Goal: Transaction & Acquisition: Purchase product/service

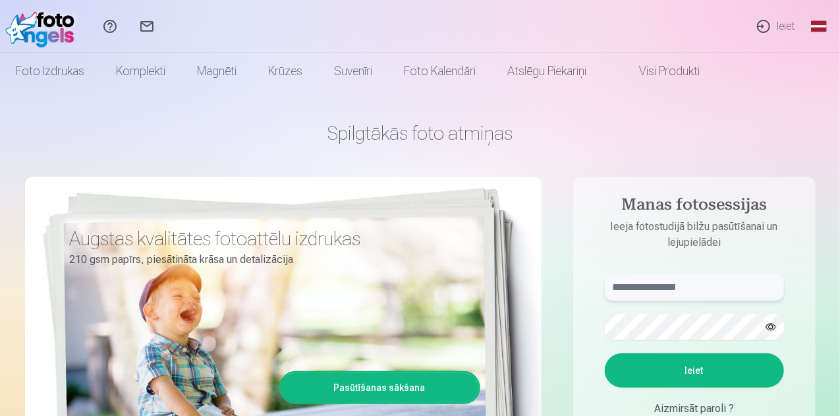
click at [684, 285] on input "text" at bounding box center [693, 287] width 179 height 26
click at [662, 372] on button "Ieiet" at bounding box center [693, 370] width 179 height 34
click at [682, 294] on input "******" at bounding box center [693, 287] width 179 height 26
type input "**********"
click at [693, 365] on button "Ieiet" at bounding box center [693, 370] width 179 height 34
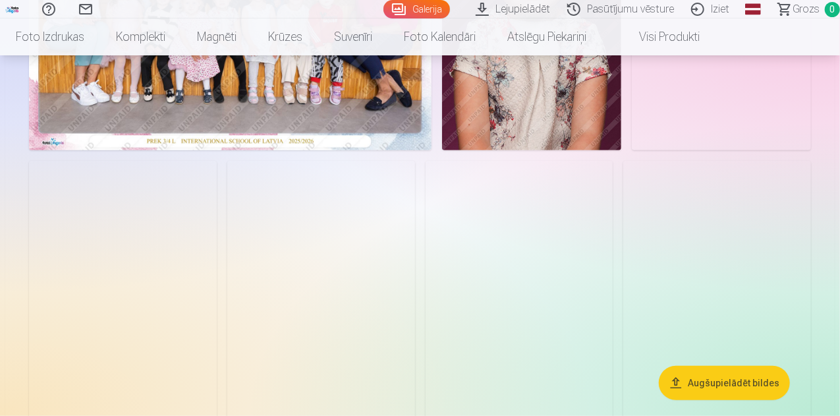
scroll to position [266, 0]
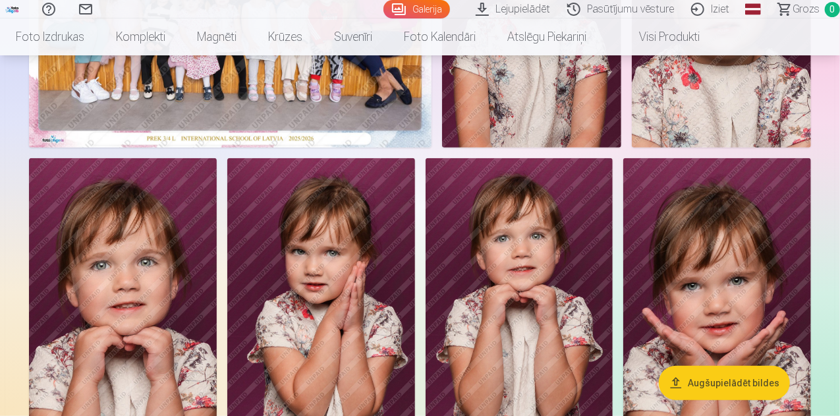
click at [705, 375] on button "Augšupielādēt bildes" at bounding box center [723, 382] width 131 height 34
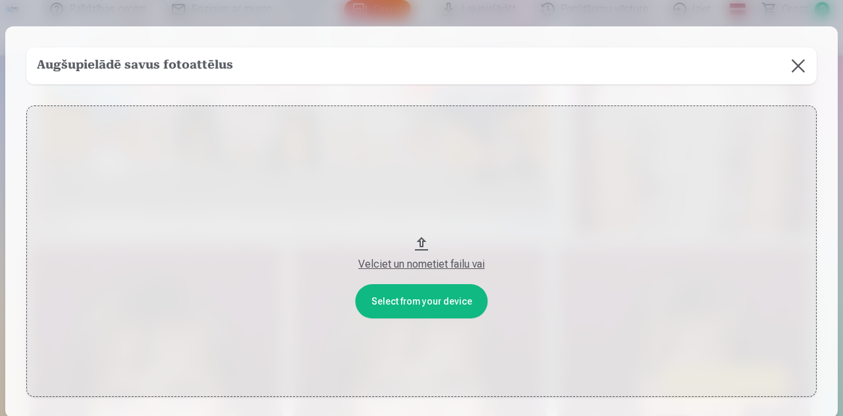
click at [416, 269] on div "Velciet un nometiet failu vai" at bounding box center [422, 264] width 764 height 16
click at [800, 67] on button at bounding box center [798, 65] width 37 height 37
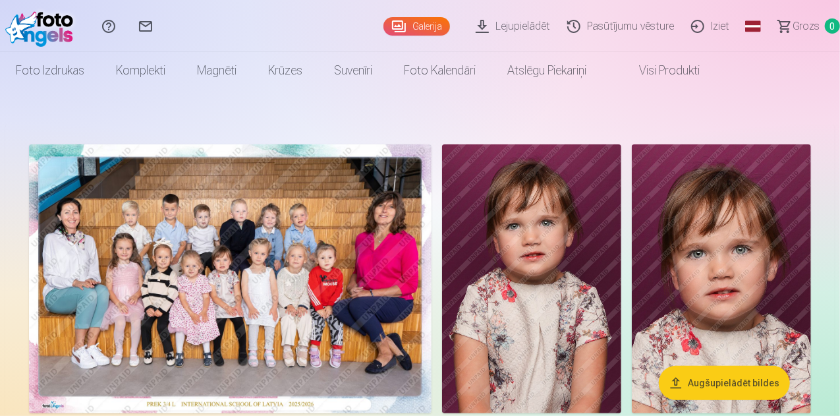
scroll to position [0, 0]
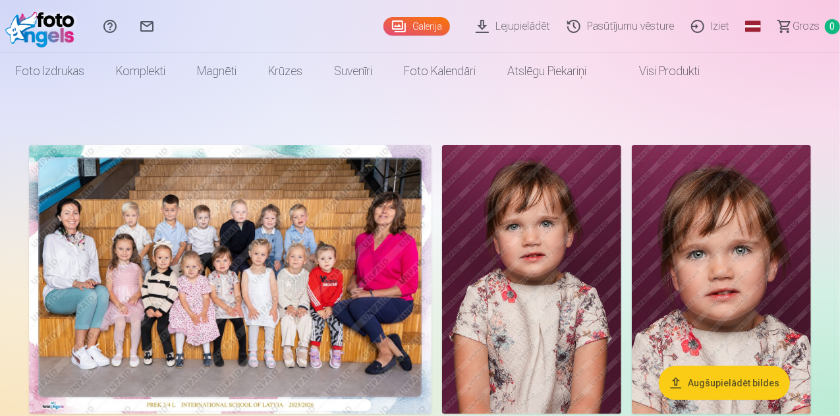
click at [500, 28] on link "Lejupielādēt" at bounding box center [515, 26] width 92 height 53
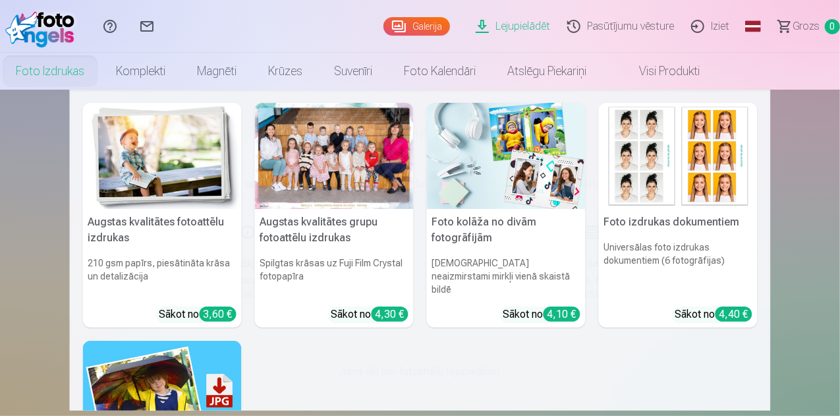
click at [100, 69] on link "Foto izdrukas" at bounding box center [50, 71] width 100 height 37
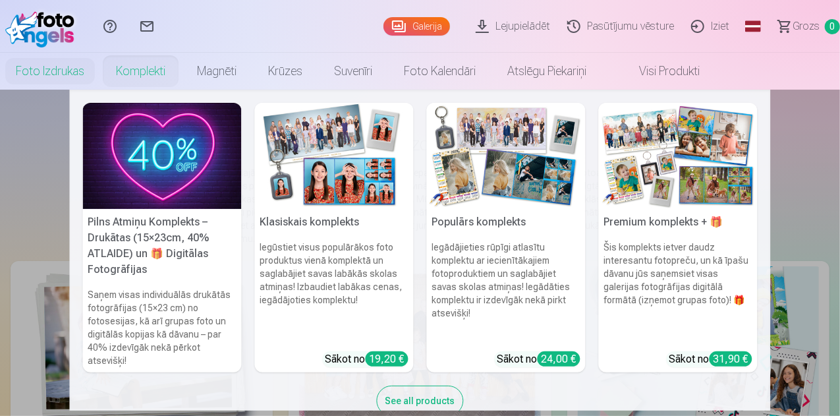
click at [181, 76] on link "Komplekti" at bounding box center [140, 71] width 81 height 37
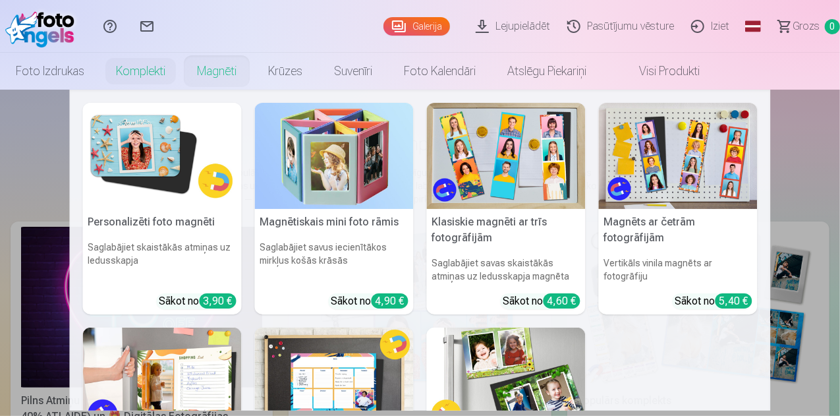
click at [252, 70] on link "Magnēti" at bounding box center [216, 71] width 71 height 37
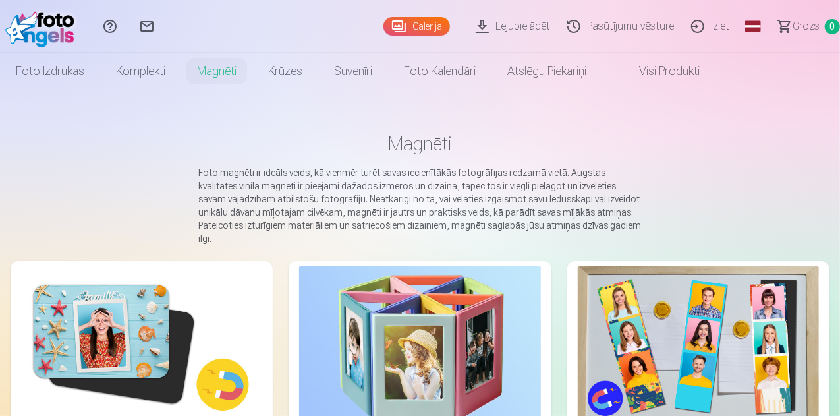
click at [715, 73] on link "Visi produkti" at bounding box center [658, 71] width 113 height 37
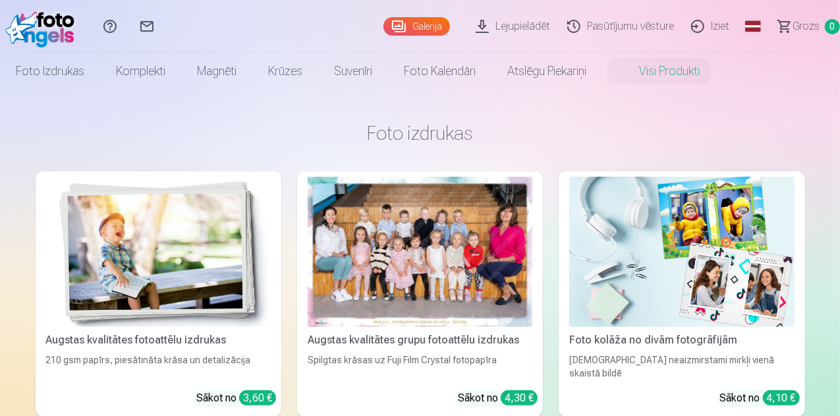
scroll to position [1, 0]
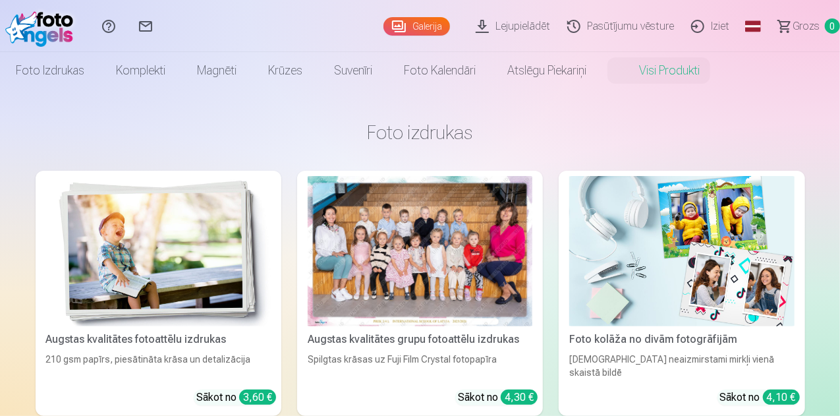
click at [383, 22] on link "Galerija" at bounding box center [416, 26] width 67 height 18
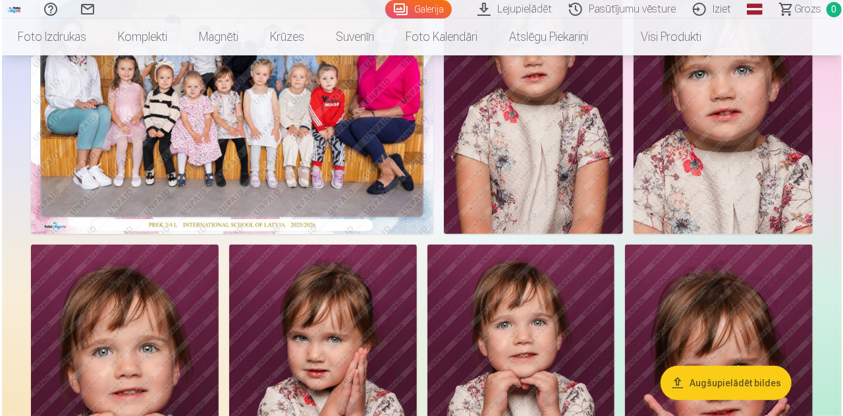
scroll to position [188, 0]
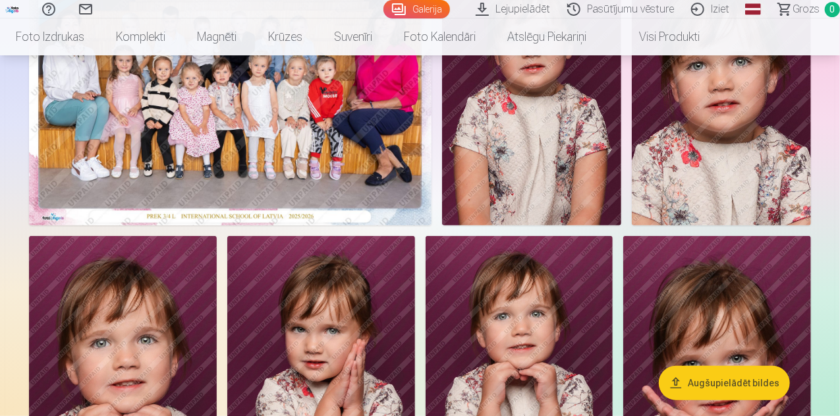
click at [304, 156] on img at bounding box center [230, 91] width 402 height 269
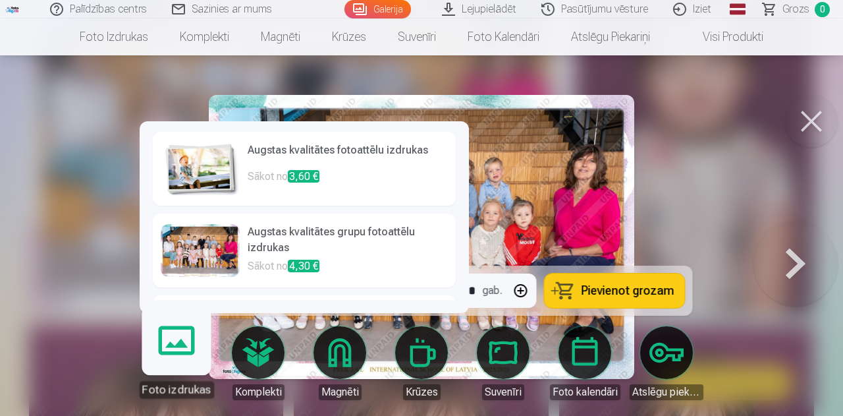
click at [180, 362] on link "Foto izdrukas" at bounding box center [176, 357] width 81 height 81
click at [217, 257] on div at bounding box center [200, 250] width 79 height 53
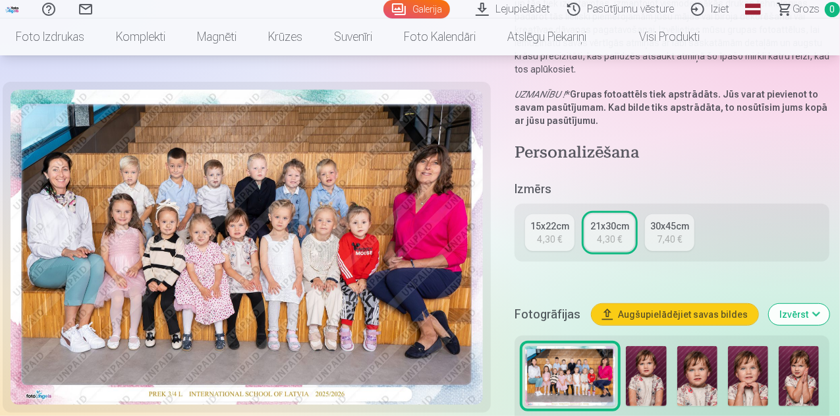
scroll to position [201, 0]
click at [545, 232] on div "4,30 €" at bounding box center [549, 238] width 25 height 13
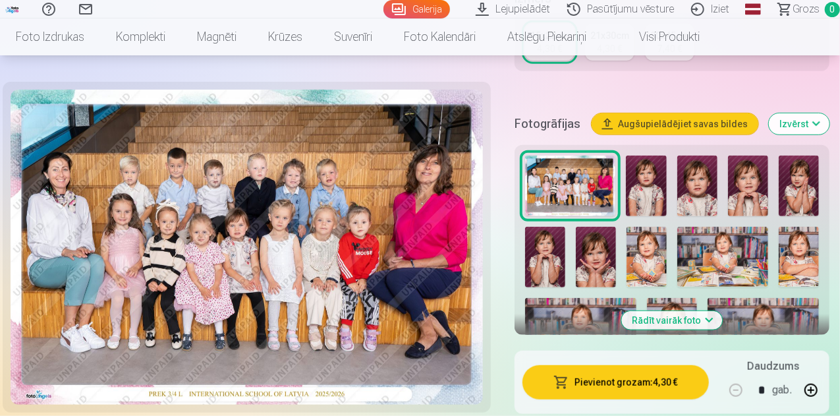
scroll to position [362, 0]
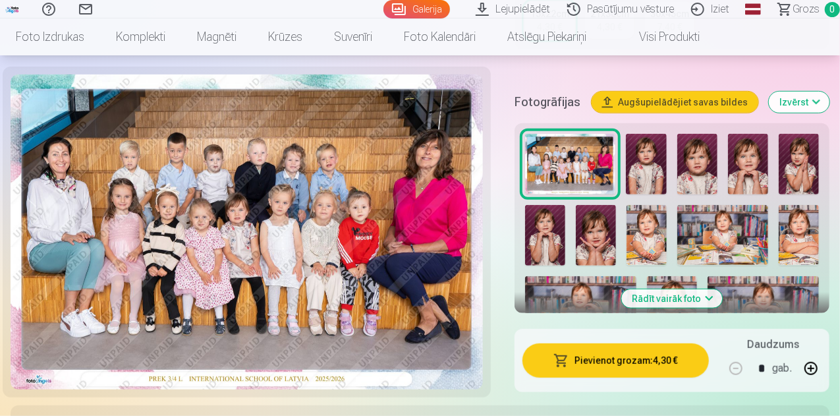
click at [714, 289] on button "Rādīt vairāk foto" at bounding box center [672, 298] width 101 height 18
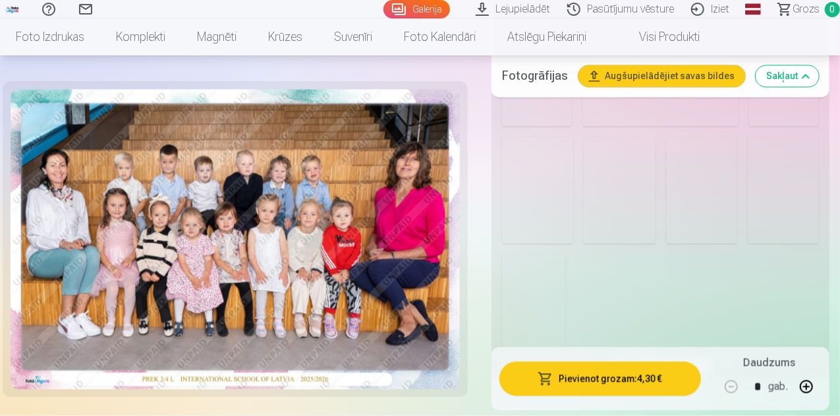
scroll to position [1186, 0]
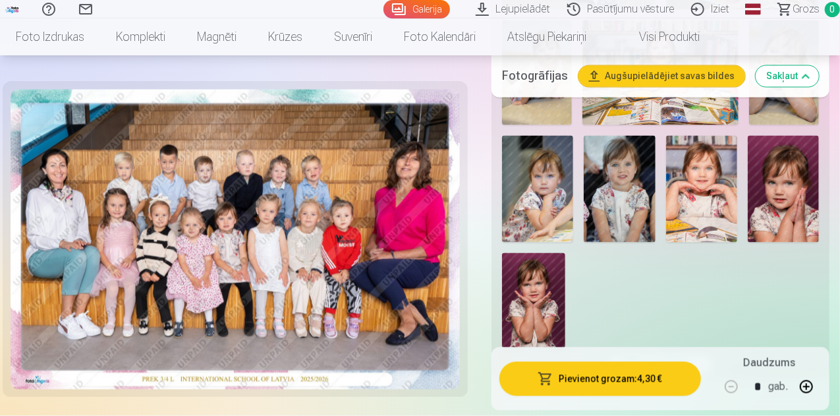
click at [709, 156] on img at bounding box center [701, 189] width 71 height 107
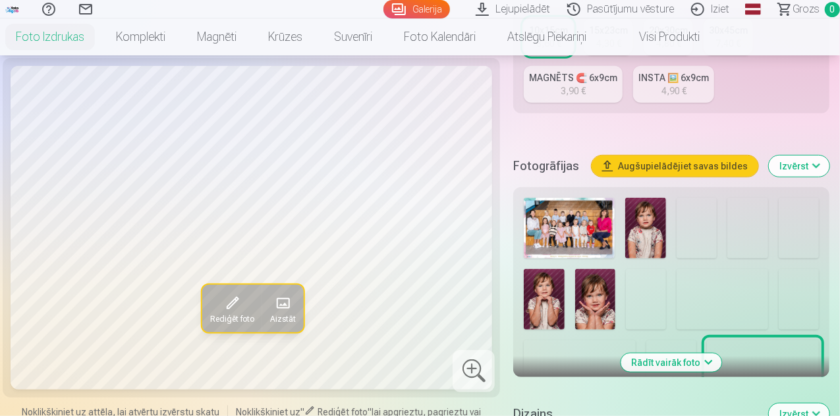
scroll to position [375, 0]
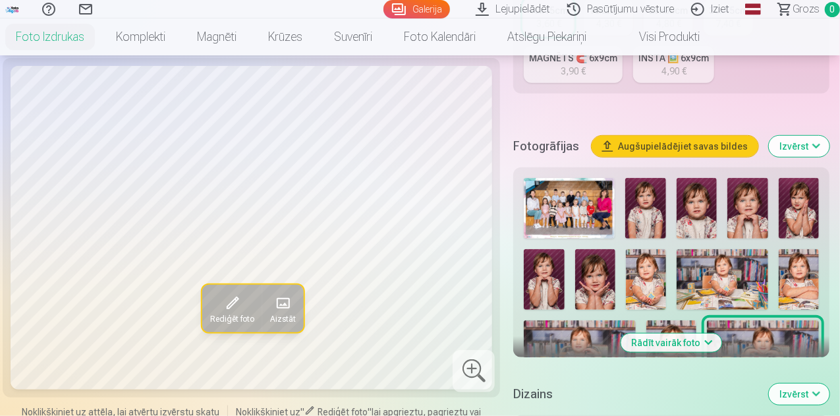
click at [763, 201] on img at bounding box center [747, 208] width 40 height 61
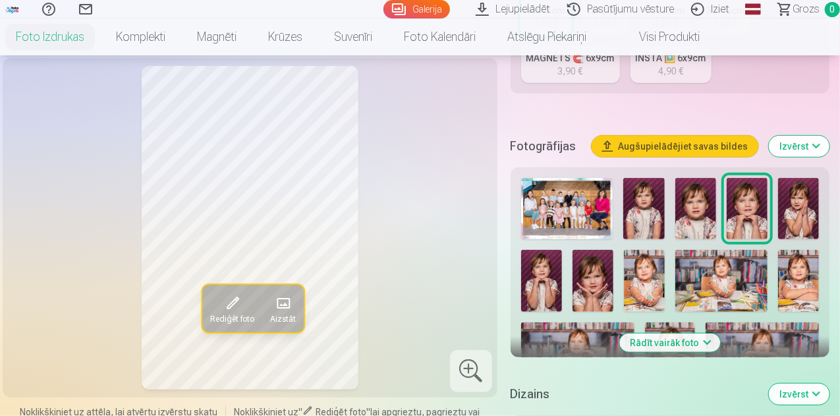
click at [604, 267] on img at bounding box center [592, 280] width 41 height 61
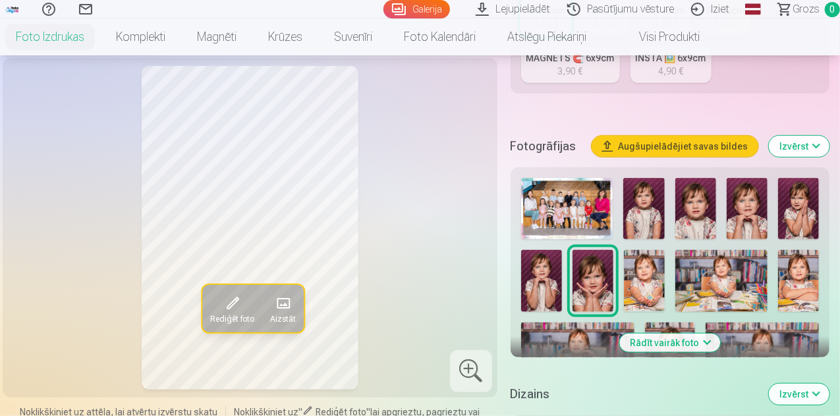
click at [553, 277] on img at bounding box center [541, 280] width 41 height 61
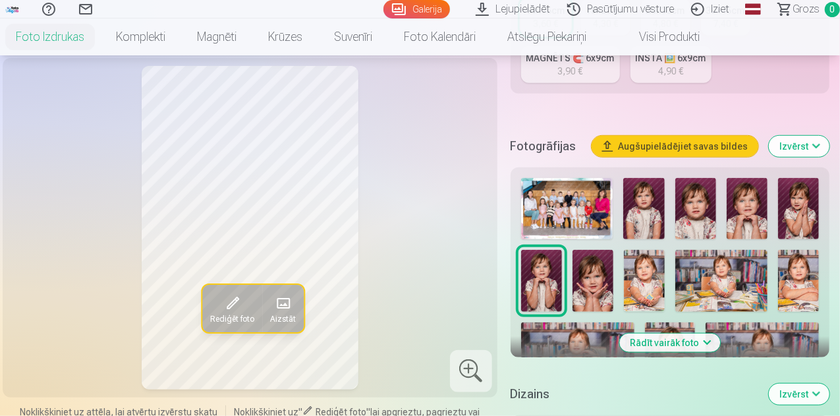
click at [656, 209] on img at bounding box center [643, 208] width 41 height 61
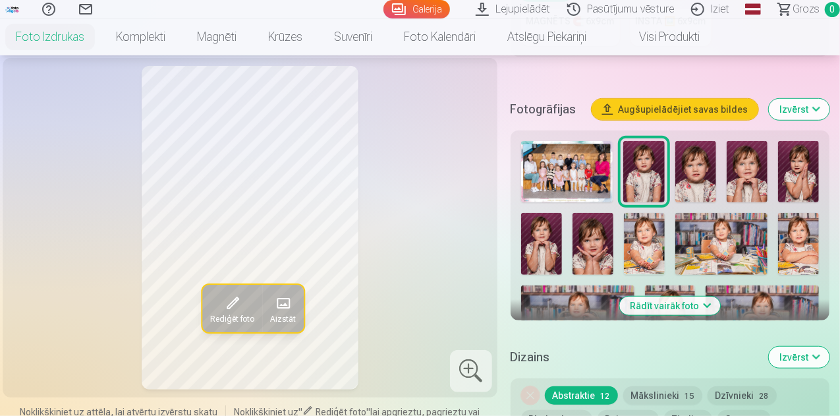
scroll to position [410, 0]
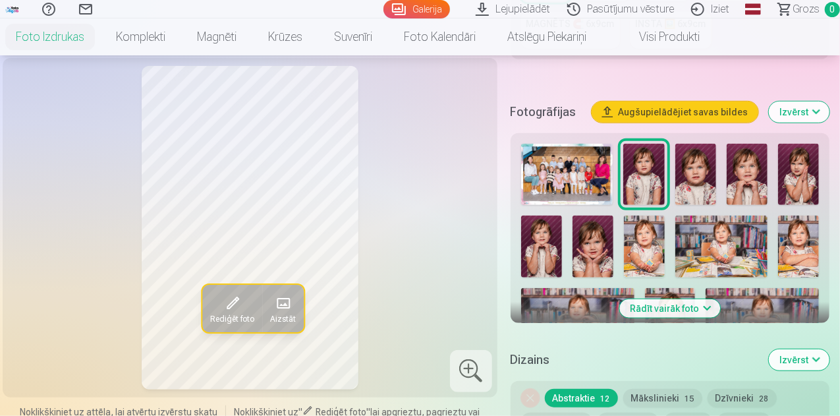
click at [818, 158] on img at bounding box center [798, 174] width 41 height 61
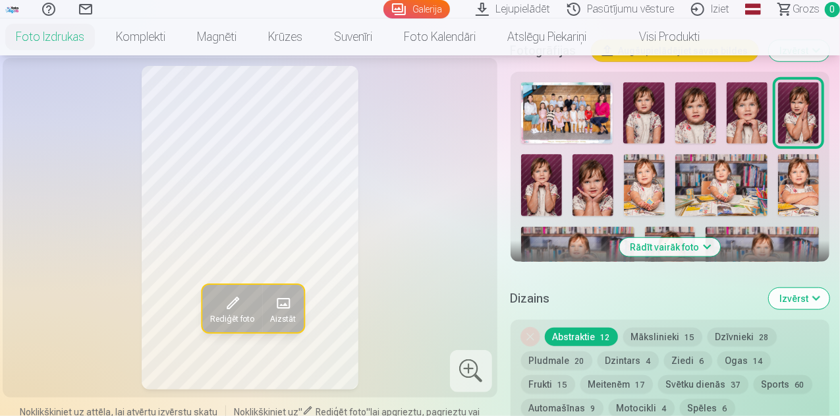
scroll to position [471, 0]
click at [817, 168] on img at bounding box center [798, 183] width 41 height 61
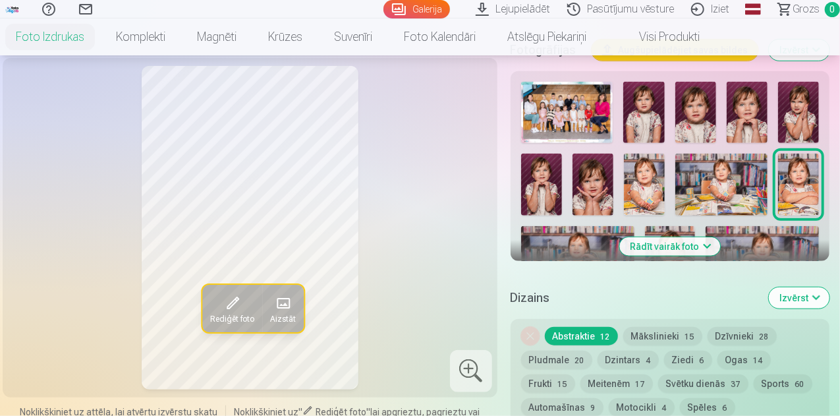
click at [712, 238] on button "Rādīt vairāk foto" at bounding box center [669, 246] width 101 height 18
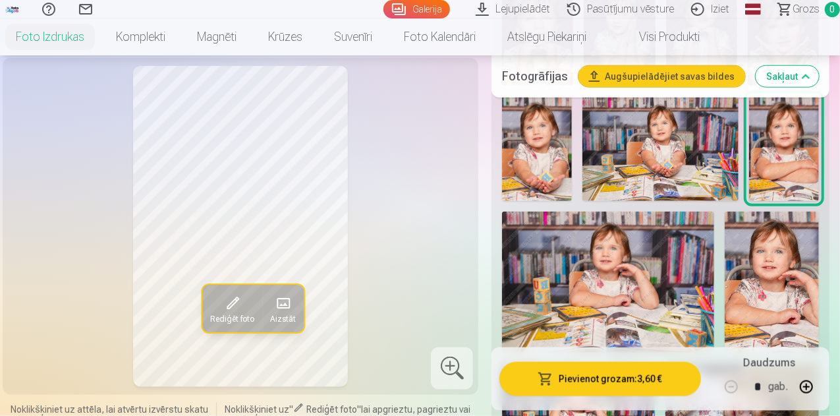
scroll to position [630, 0]
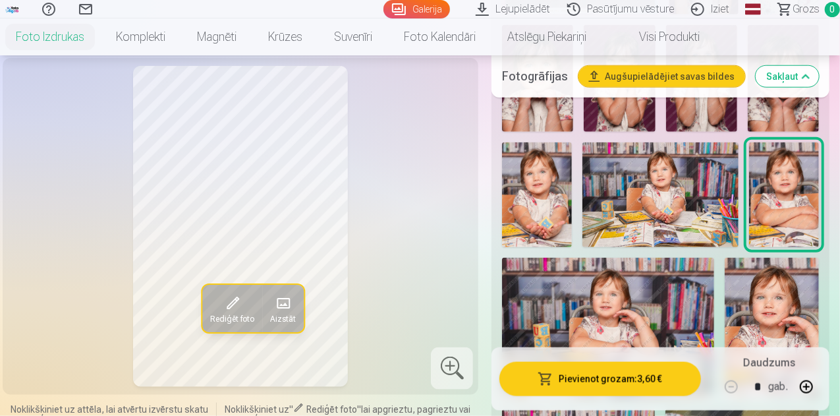
click at [561, 182] on img at bounding box center [537, 194] width 70 height 104
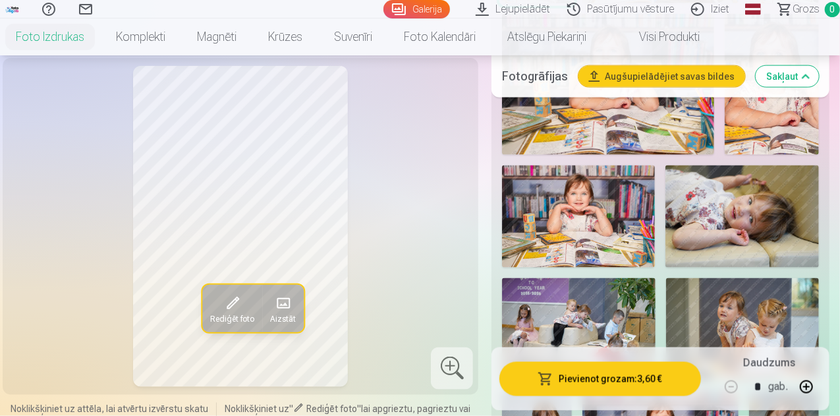
scroll to position [878, 0]
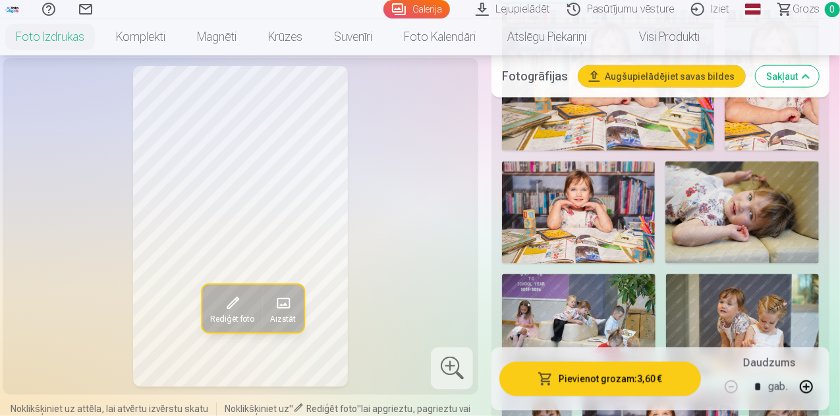
click at [759, 197] on img at bounding box center [741, 212] width 153 height 102
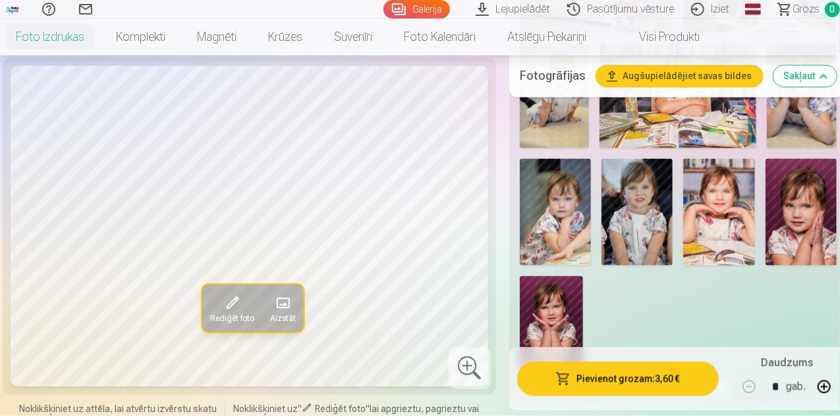
scroll to position [1221, 0]
click at [631, 167] on img at bounding box center [636, 211] width 71 height 107
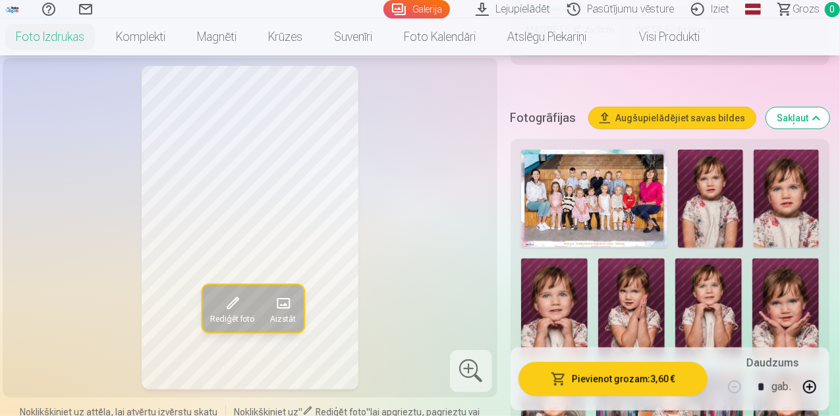
scroll to position [379, 0]
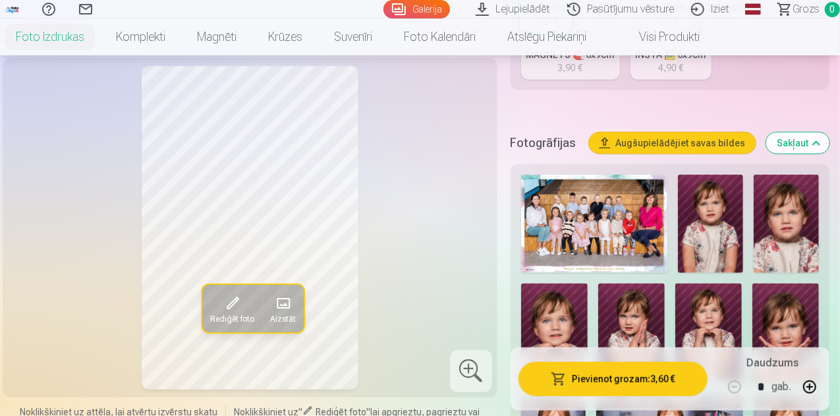
click at [668, 132] on button "Augšupielādējiet savas bildes" at bounding box center [672, 142] width 167 height 21
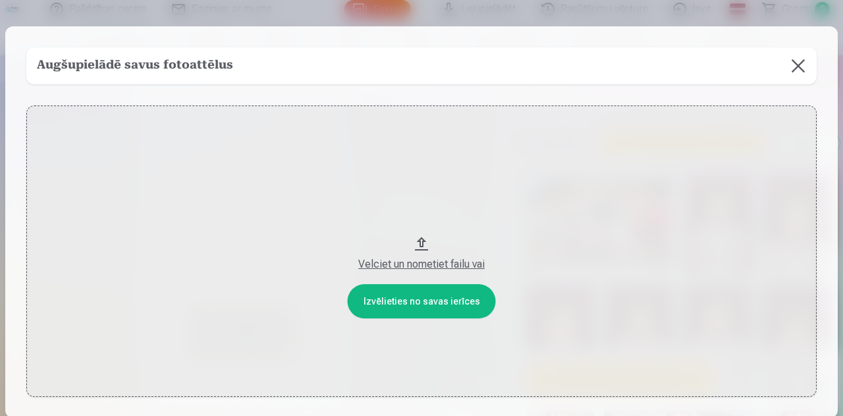
click at [802, 55] on button at bounding box center [798, 65] width 37 height 37
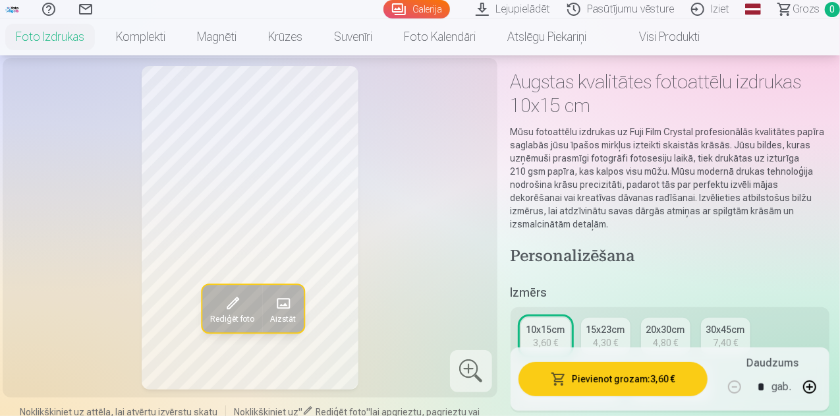
scroll to position [0, 0]
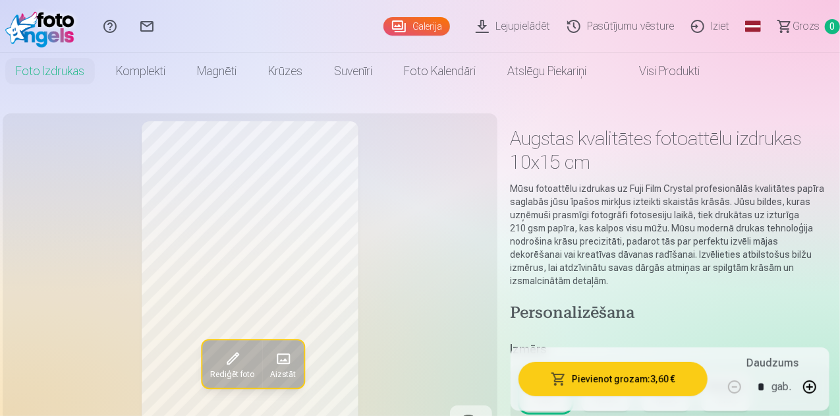
click at [494, 31] on link "Lejupielādēt" at bounding box center [515, 26] width 92 height 53
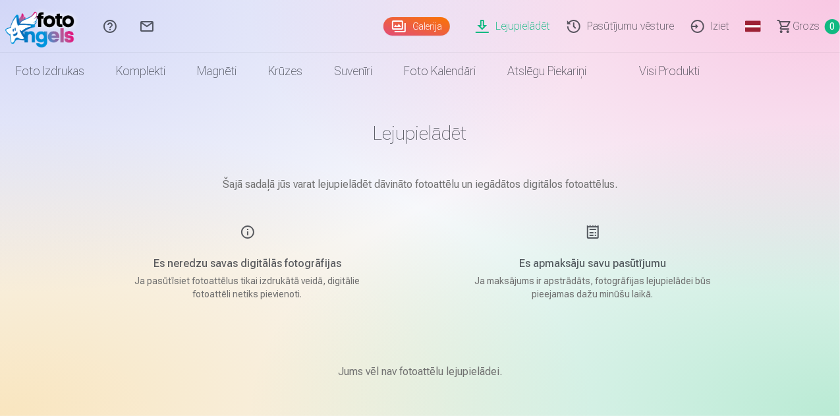
click at [395, 23] on link "Galerija" at bounding box center [416, 26] width 67 height 18
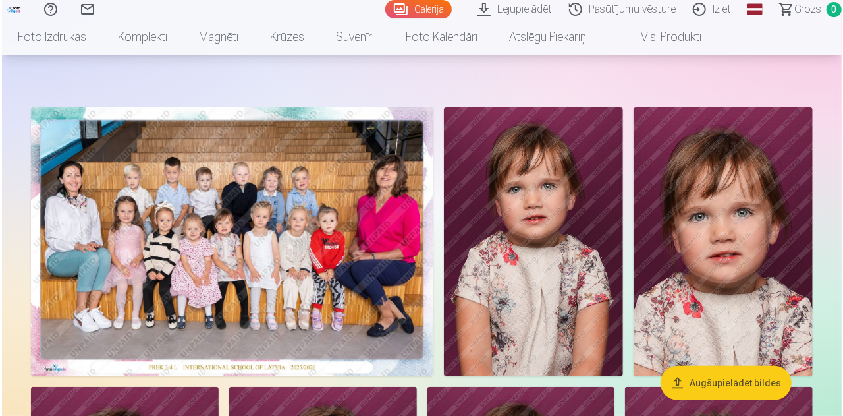
scroll to position [38, 0]
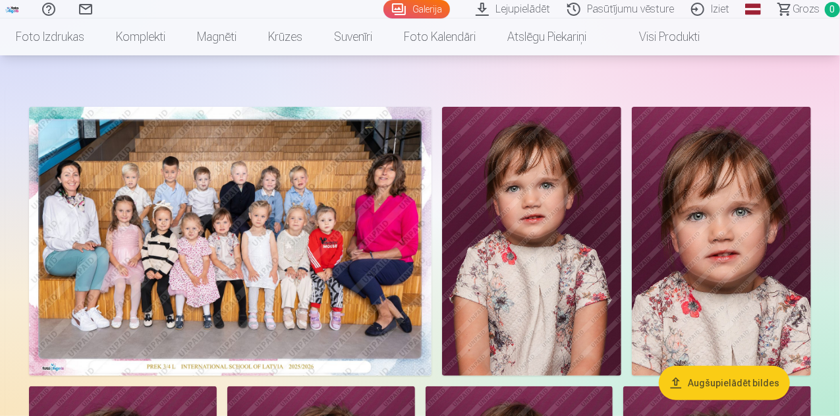
click at [323, 265] on img at bounding box center [230, 241] width 402 height 269
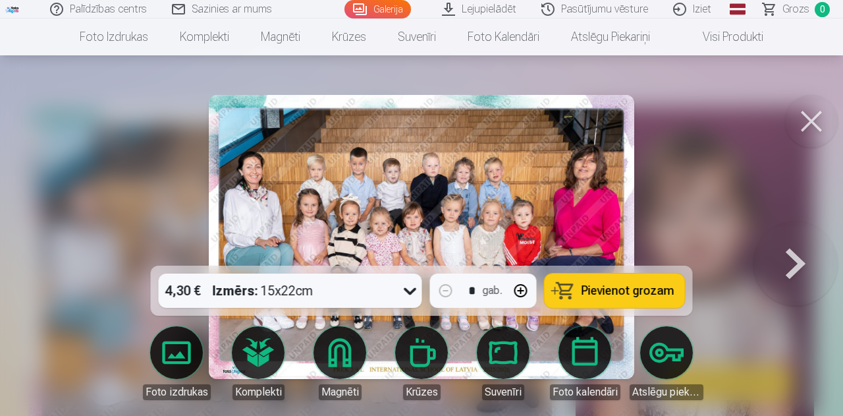
click at [632, 295] on span "Pievienot grozam" at bounding box center [627, 290] width 93 height 12
click at [789, 252] on button at bounding box center [795, 236] width 84 height 31
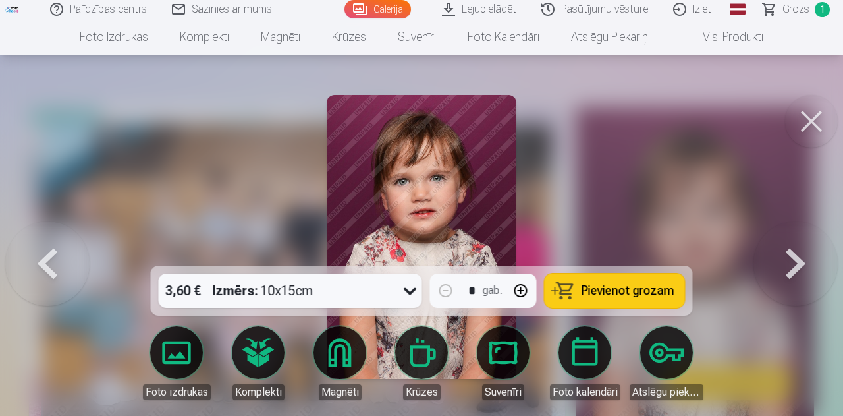
click at [789, 252] on button at bounding box center [795, 236] width 84 height 31
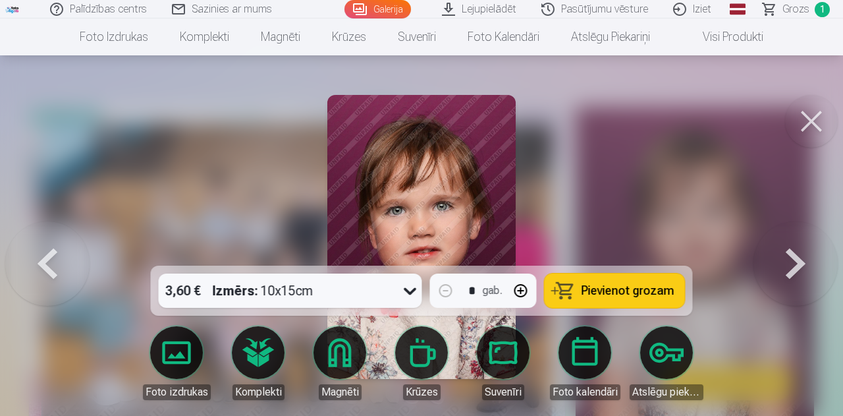
click at [789, 252] on button at bounding box center [795, 236] width 84 height 31
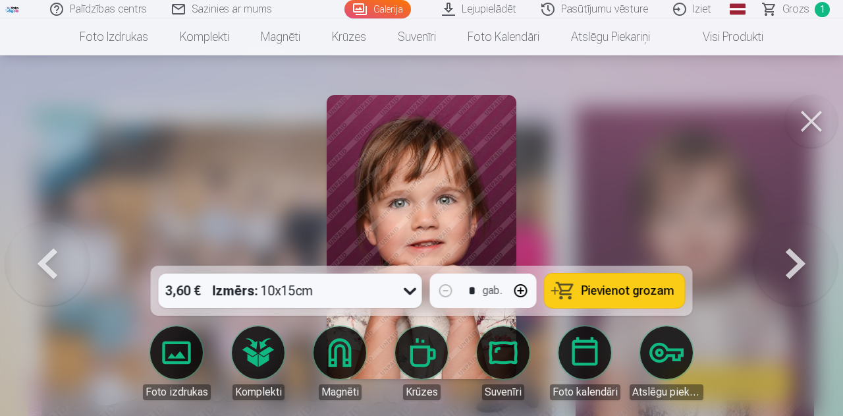
click at [789, 252] on button at bounding box center [795, 236] width 84 height 31
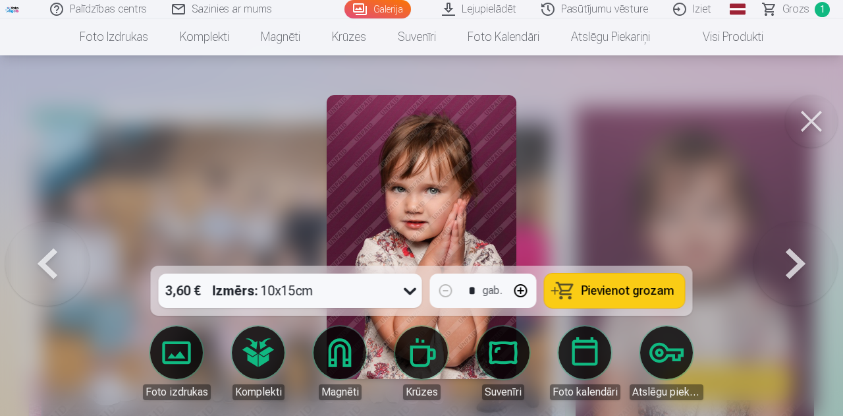
click at [789, 252] on button at bounding box center [795, 236] width 84 height 31
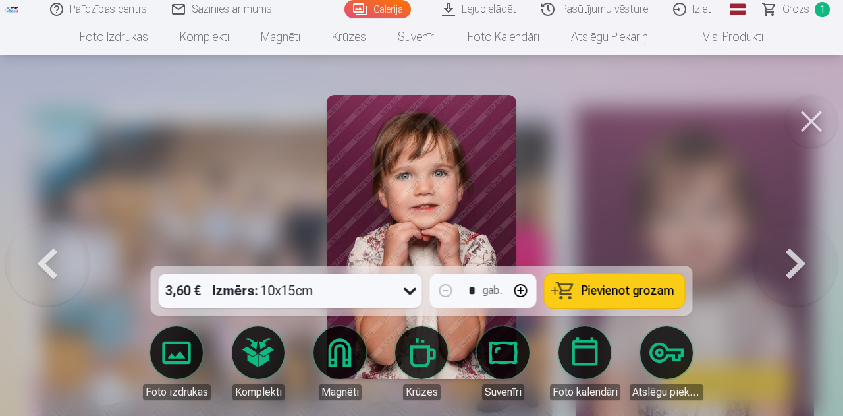
click at [789, 252] on button at bounding box center [795, 236] width 84 height 31
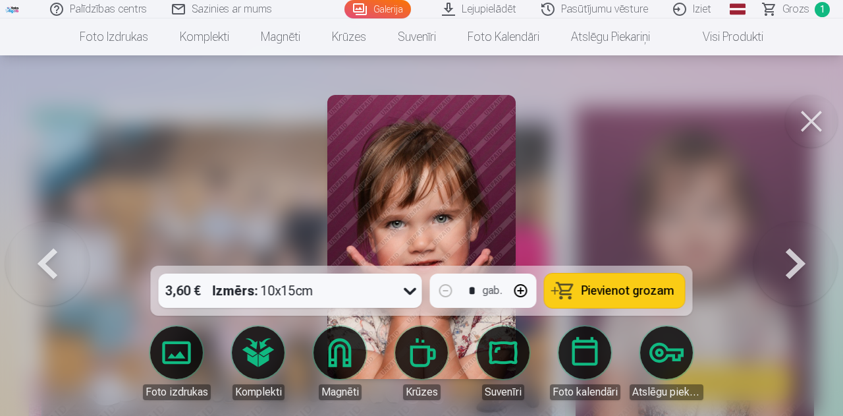
click at [789, 252] on button at bounding box center [795, 236] width 84 height 31
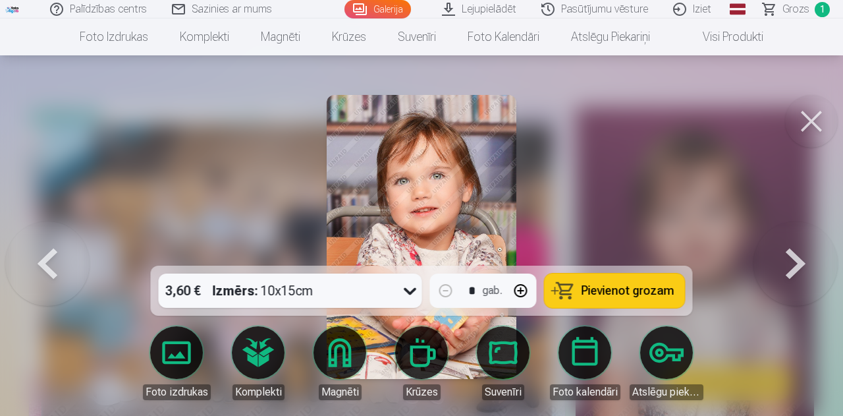
click at [789, 252] on button at bounding box center [795, 236] width 84 height 31
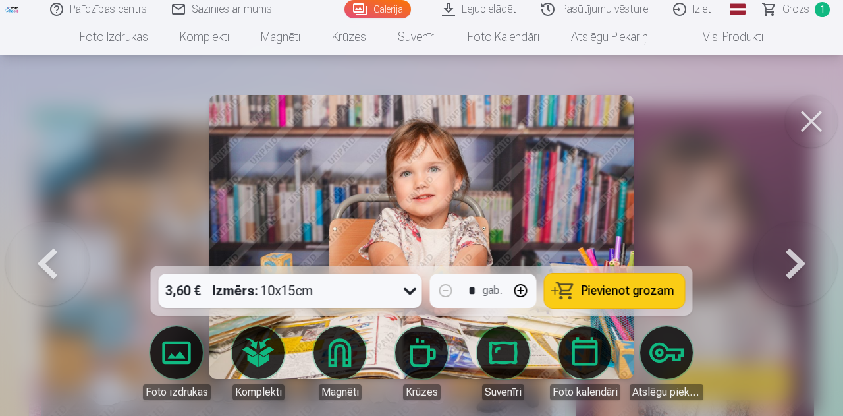
click at [789, 252] on button at bounding box center [795, 236] width 84 height 31
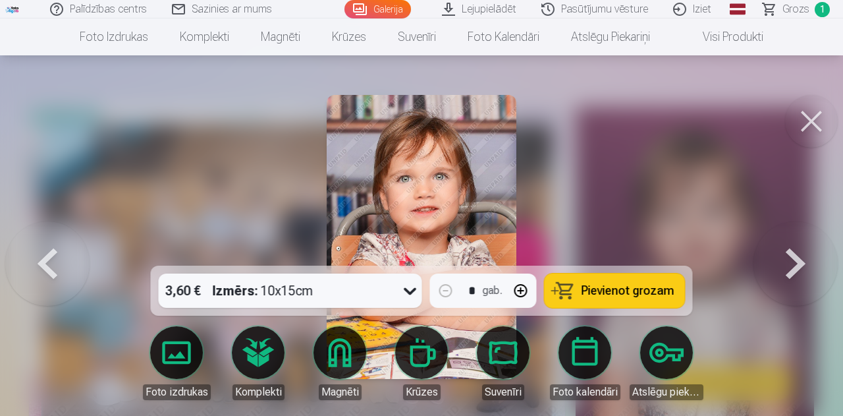
click at [789, 252] on button at bounding box center [795, 236] width 84 height 31
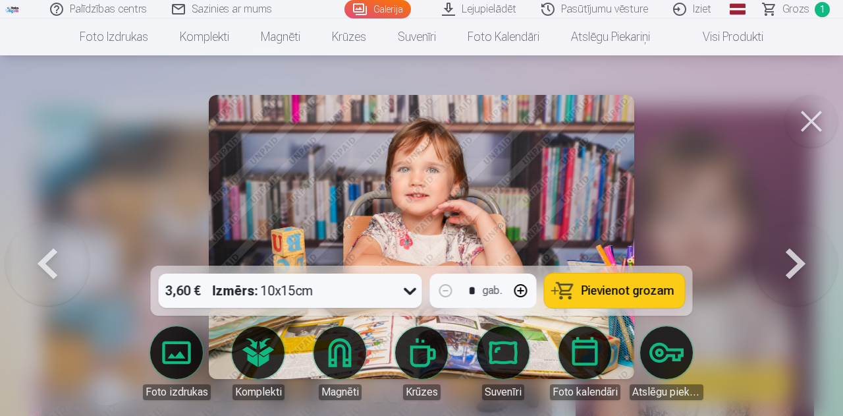
click at [789, 252] on button at bounding box center [795, 236] width 84 height 31
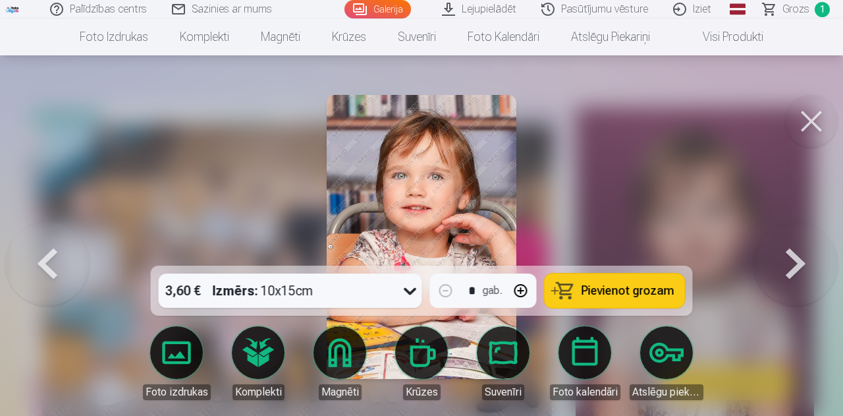
click at [789, 252] on button at bounding box center [795, 236] width 84 height 31
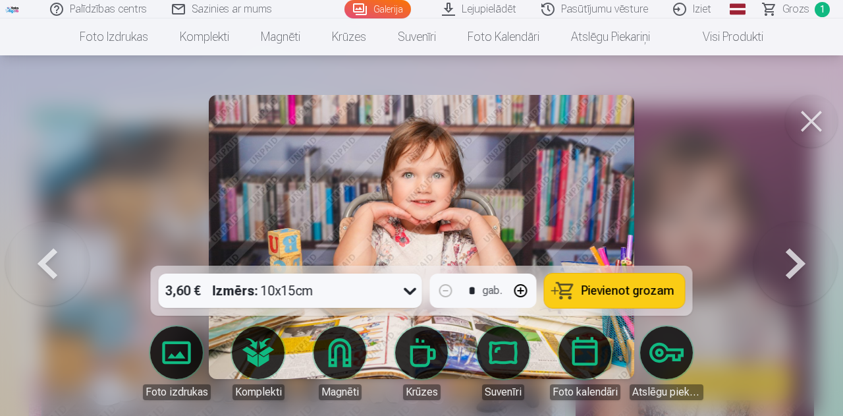
click at [789, 252] on button at bounding box center [795, 236] width 84 height 31
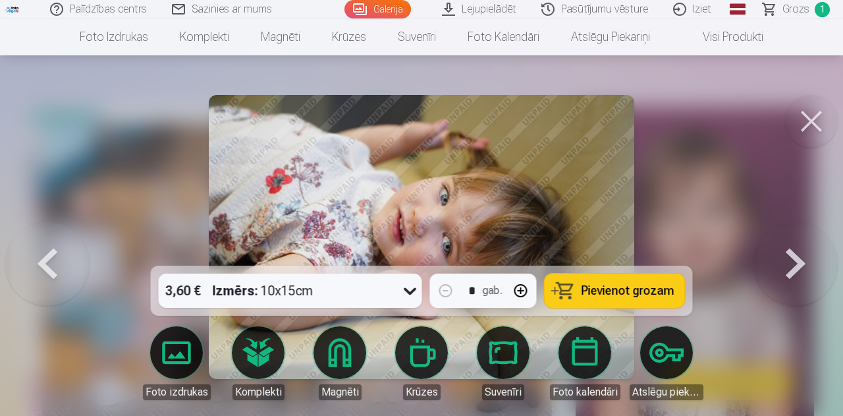
click at [789, 252] on button at bounding box center [795, 236] width 84 height 31
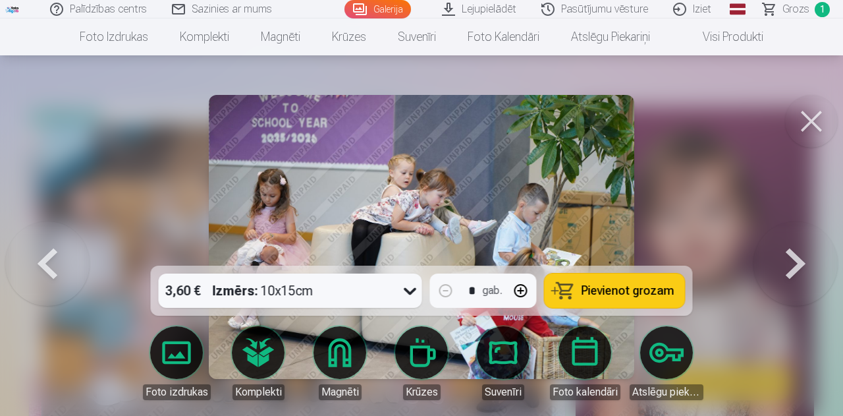
click at [789, 252] on button at bounding box center [795, 236] width 84 height 31
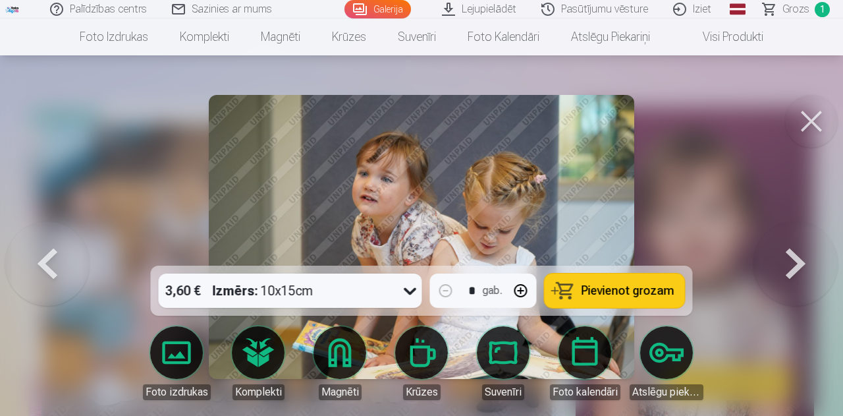
click at [789, 252] on button at bounding box center [795, 236] width 84 height 31
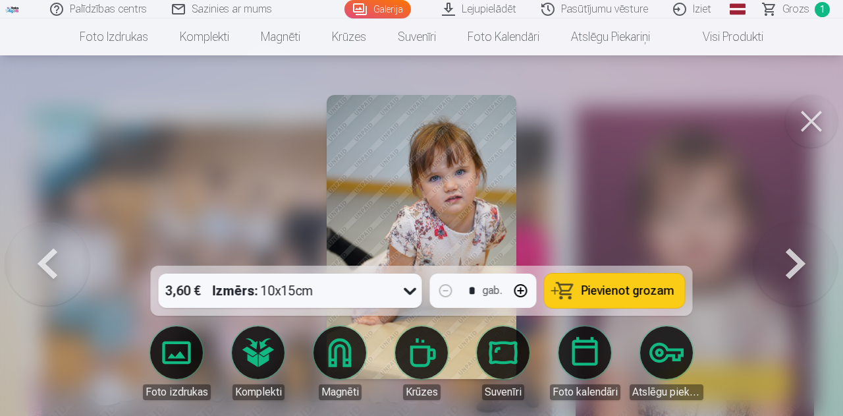
click at [789, 252] on button at bounding box center [795, 236] width 84 height 31
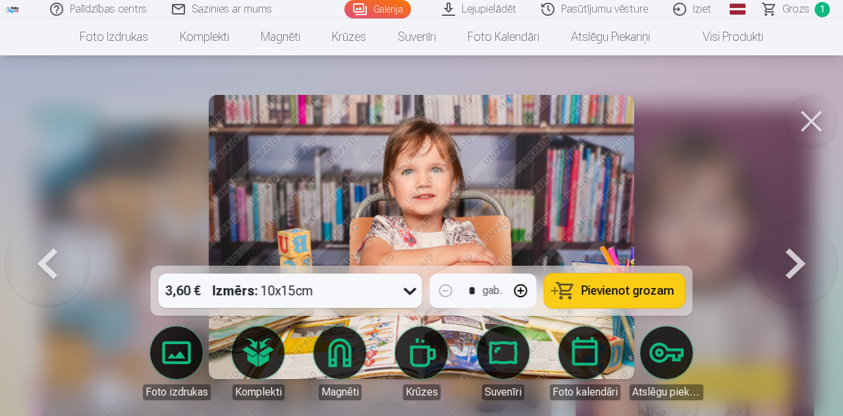
click at [789, 252] on button at bounding box center [795, 236] width 84 height 31
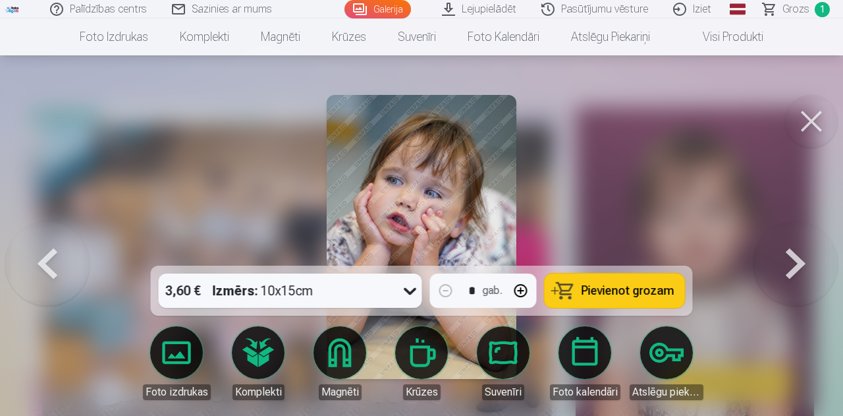
click at [789, 252] on button at bounding box center [795, 236] width 84 height 31
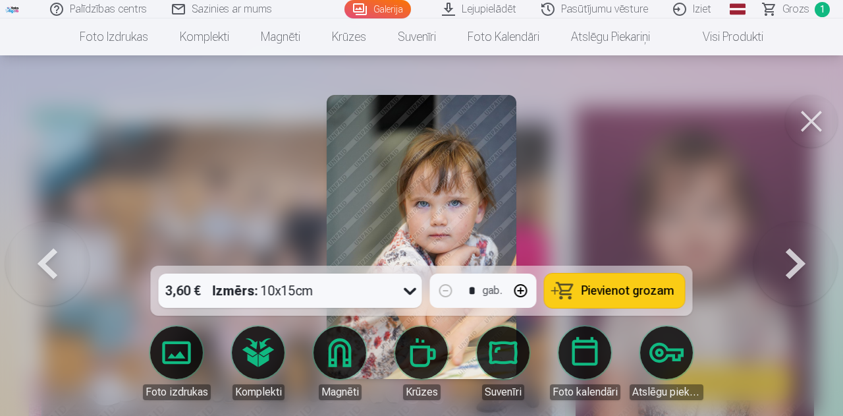
click at [789, 252] on button at bounding box center [795, 236] width 84 height 31
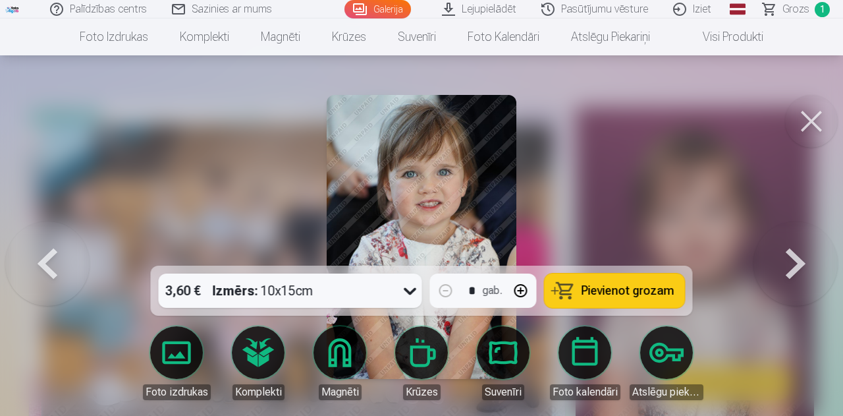
click at [789, 252] on button at bounding box center [795, 236] width 84 height 31
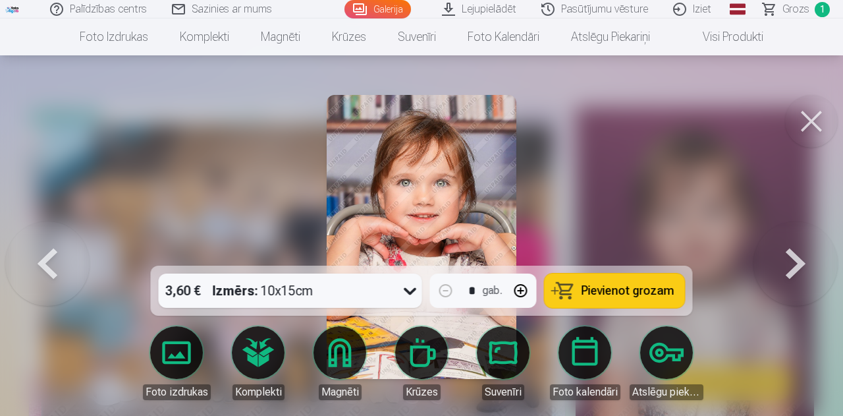
click at [789, 252] on button at bounding box center [795, 236] width 84 height 31
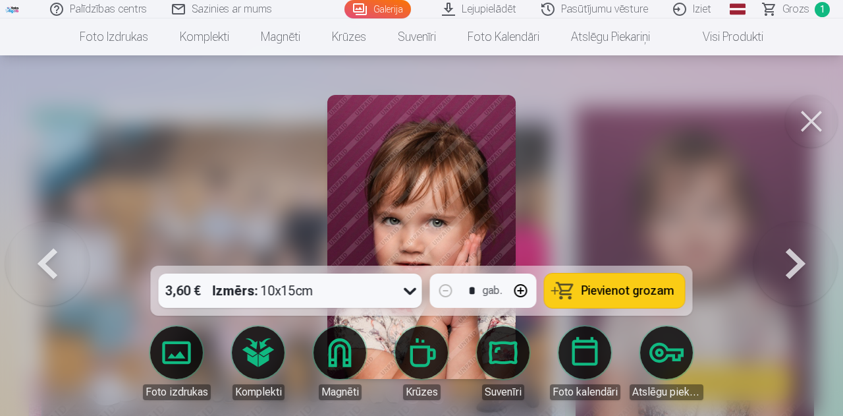
click at [62, 247] on button at bounding box center [47, 236] width 84 height 31
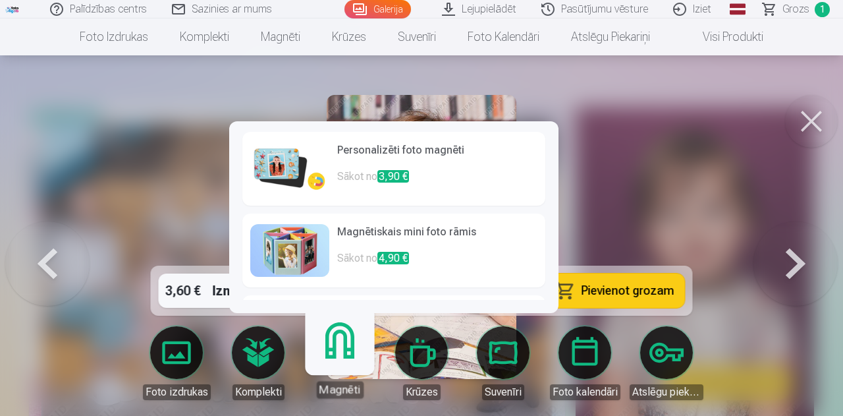
click at [337, 355] on link "Magnēti" at bounding box center [339, 357] width 81 height 81
click at [290, 171] on img at bounding box center [289, 168] width 79 height 53
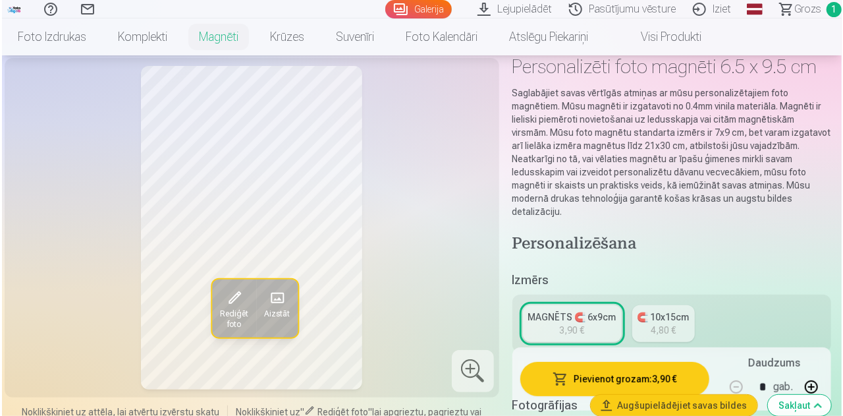
scroll to position [133, 0]
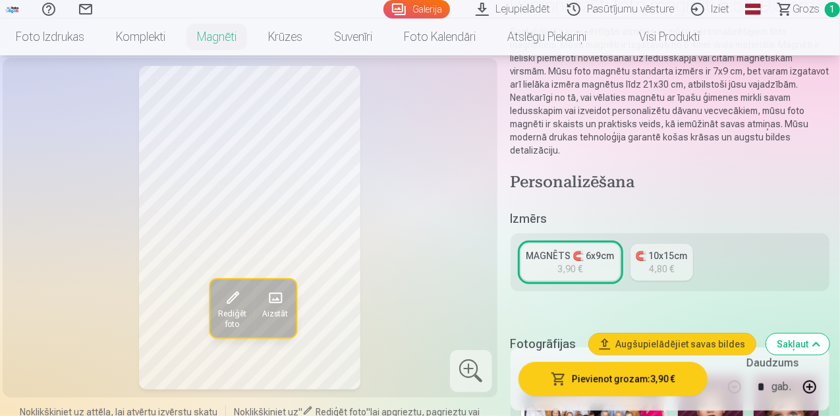
click at [632, 381] on button "Pievienot grozam : 3,90 €" at bounding box center [612, 379] width 189 height 34
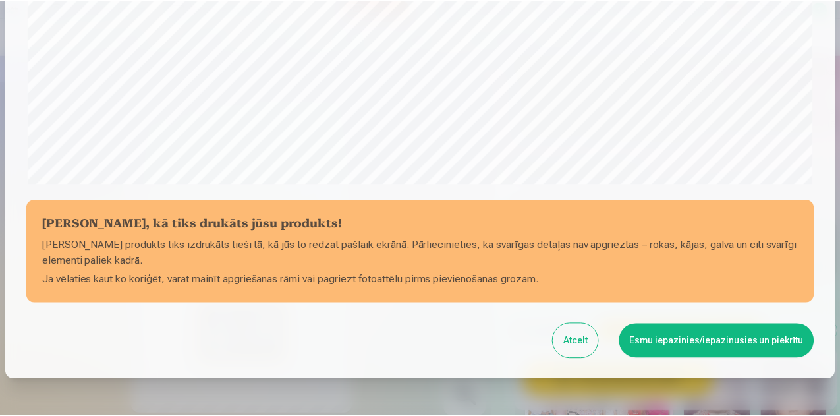
scroll to position [456, 0]
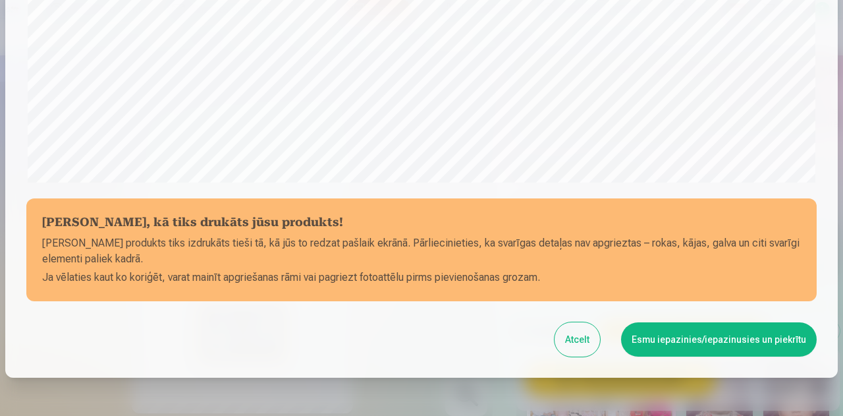
click at [676, 340] on button "Esmu iepazinies/iepazinusies un piekrītu" at bounding box center [719, 339] width 196 height 34
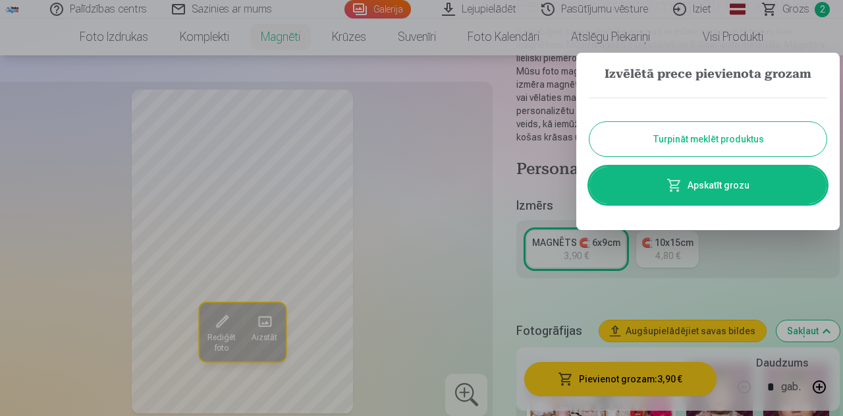
click at [662, 140] on button "Turpināt meklēt produktus" at bounding box center [707, 139] width 237 height 34
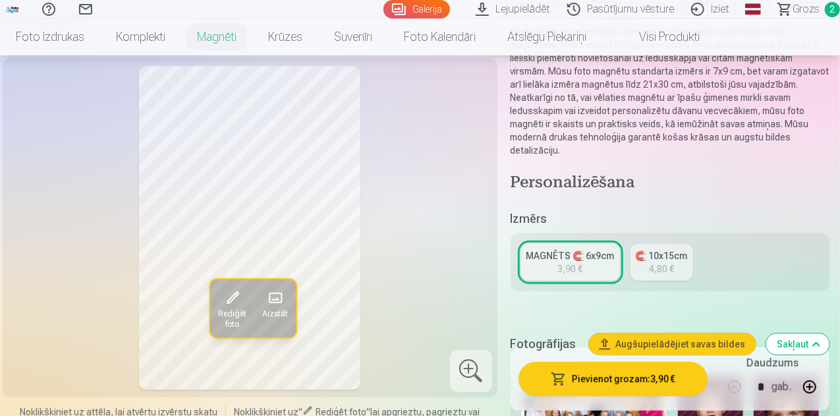
click at [383, 5] on link "Galerija" at bounding box center [416, 9] width 67 height 18
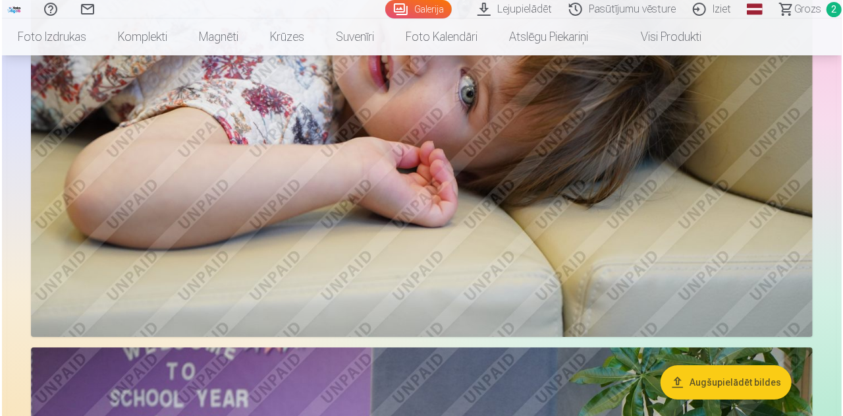
scroll to position [2072, 0]
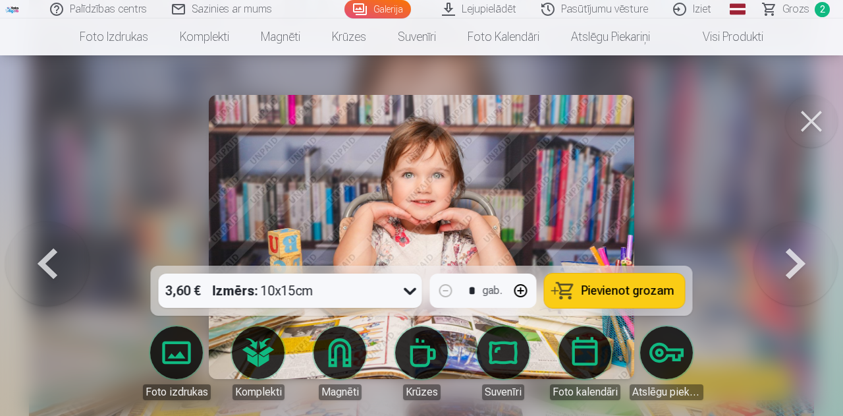
click at [520, 294] on button "button" at bounding box center [521, 291] width 32 height 32
click at [626, 299] on button "Pievienot grozam" at bounding box center [615, 290] width 140 height 34
type input "*"
click at [814, 129] on button at bounding box center [811, 121] width 53 height 53
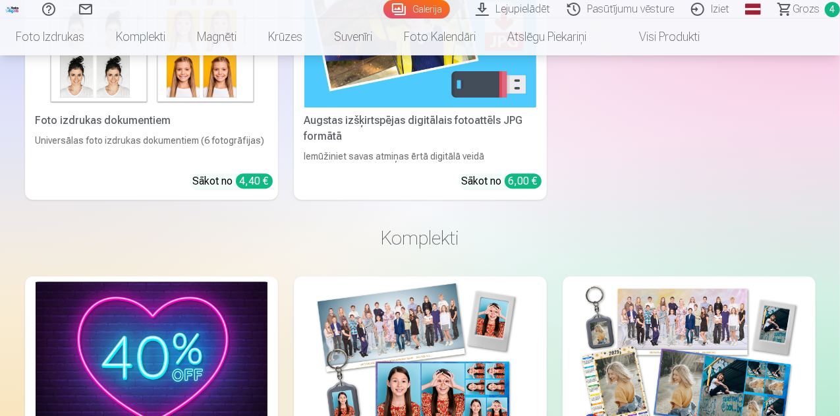
scroll to position [4322, 0]
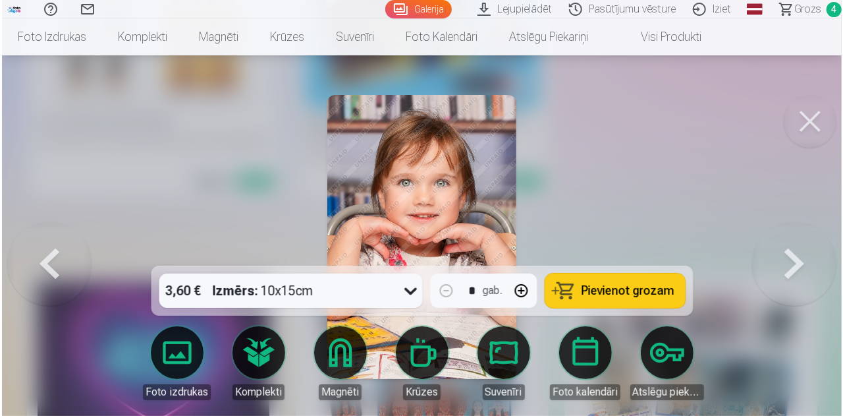
scroll to position [4337, 0]
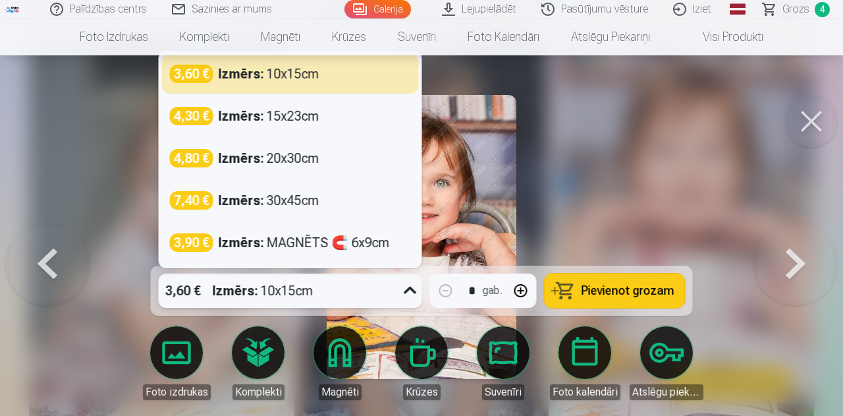
click at [405, 290] on icon at bounding box center [410, 290] width 21 height 21
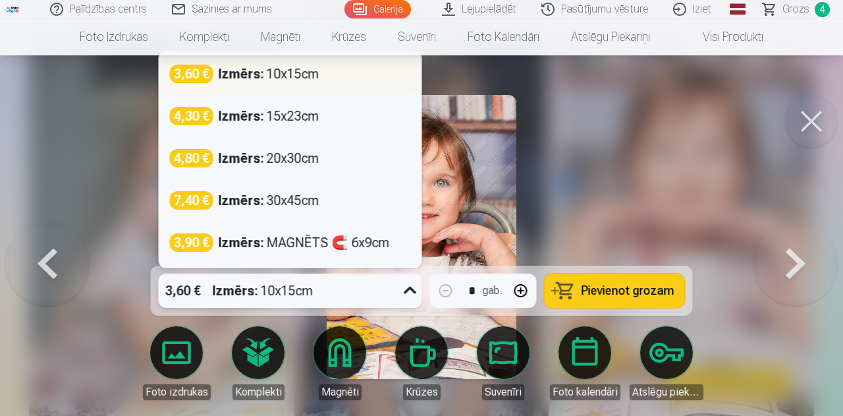
click at [362, 77] on div "3,60 € Izmērs : 10x15cm" at bounding box center [290, 74] width 241 height 18
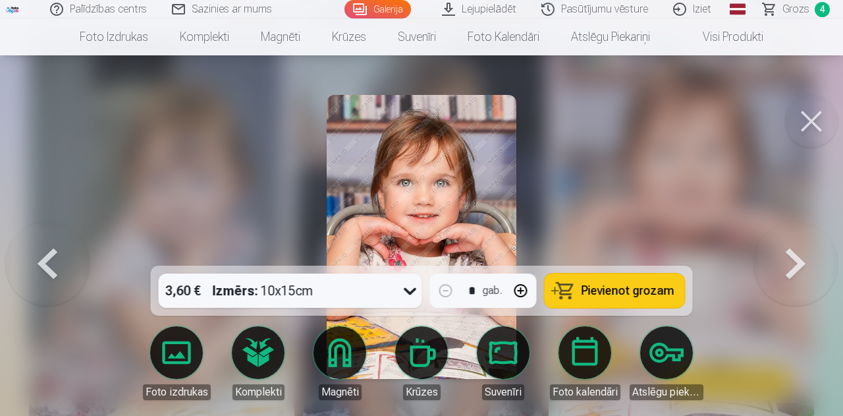
click at [604, 284] on span "Pievienot grozam" at bounding box center [627, 290] width 93 height 12
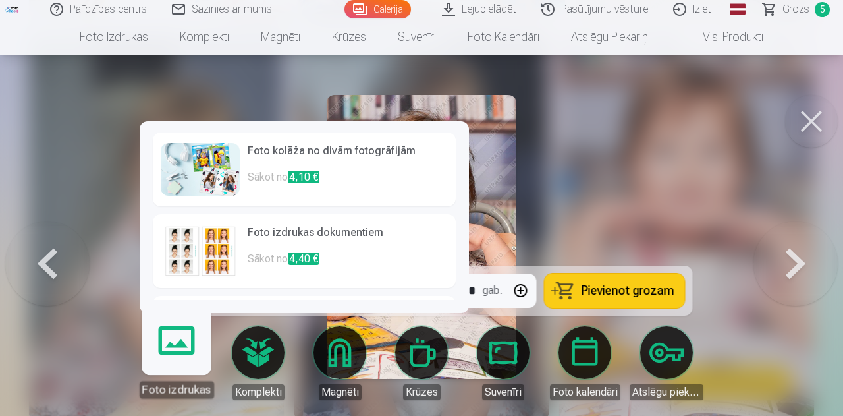
scroll to position [234, 0]
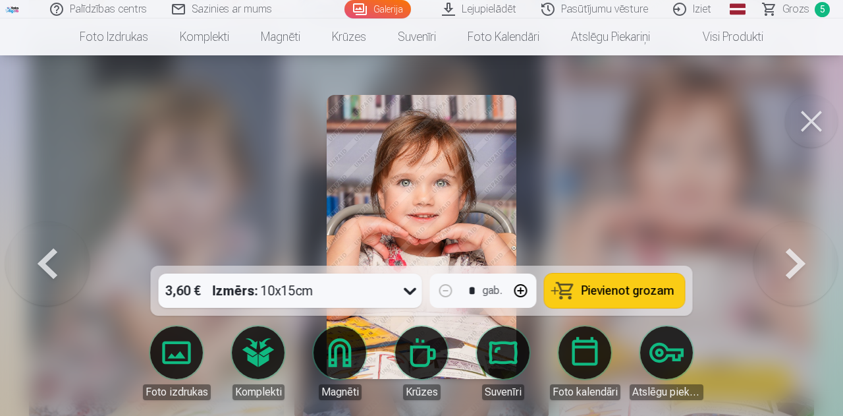
click at [810, 125] on button at bounding box center [811, 121] width 53 height 53
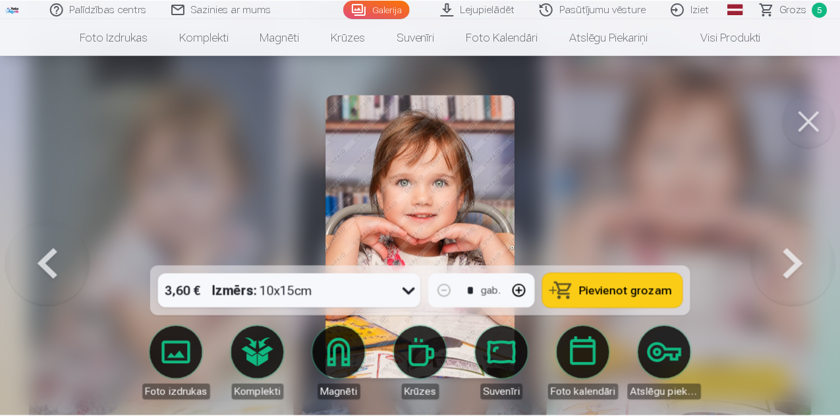
scroll to position [4322, 0]
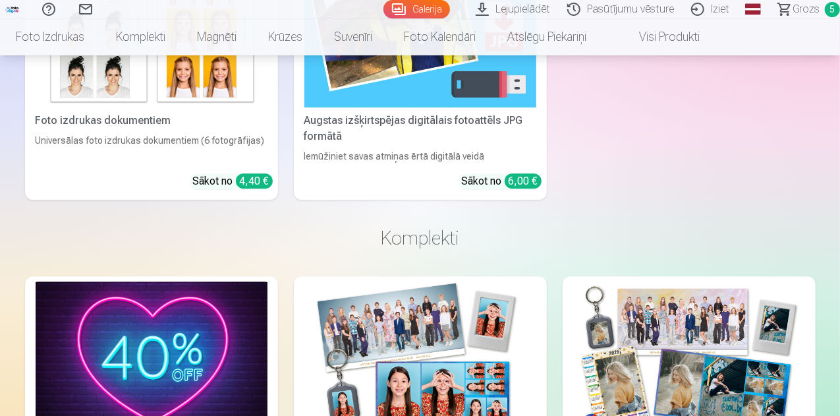
click at [792, 9] on span "Grozs" at bounding box center [805, 9] width 27 height 16
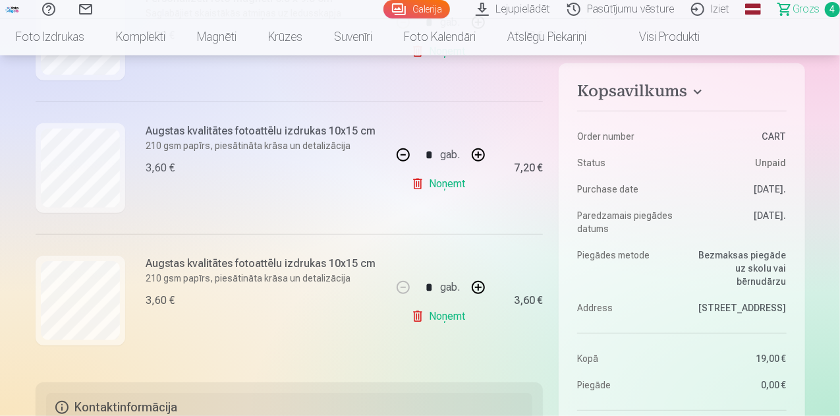
scroll to position [501, 0]
click at [437, 308] on link "Noņemt" at bounding box center [441, 315] width 60 height 26
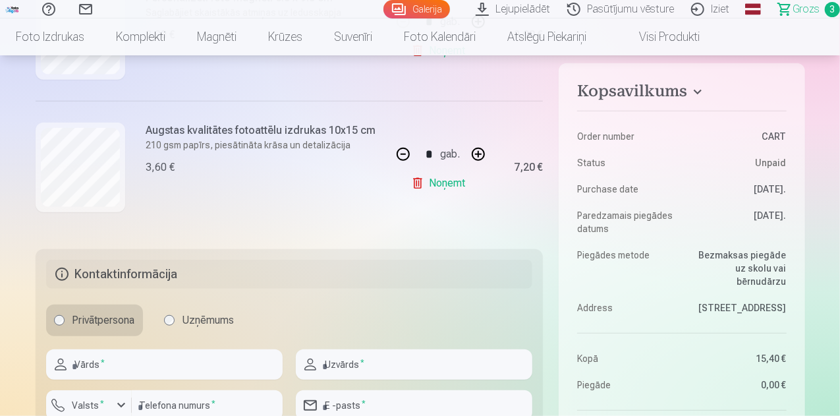
scroll to position [427, 0]
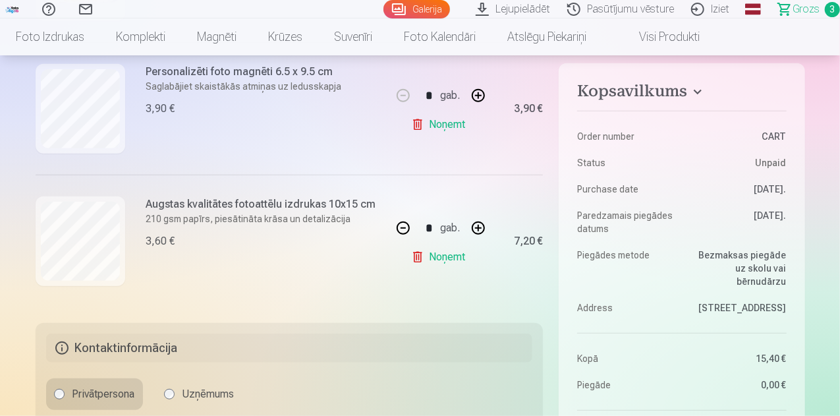
click at [398, 228] on button "button" at bounding box center [403, 228] width 32 height 32
type input "*"
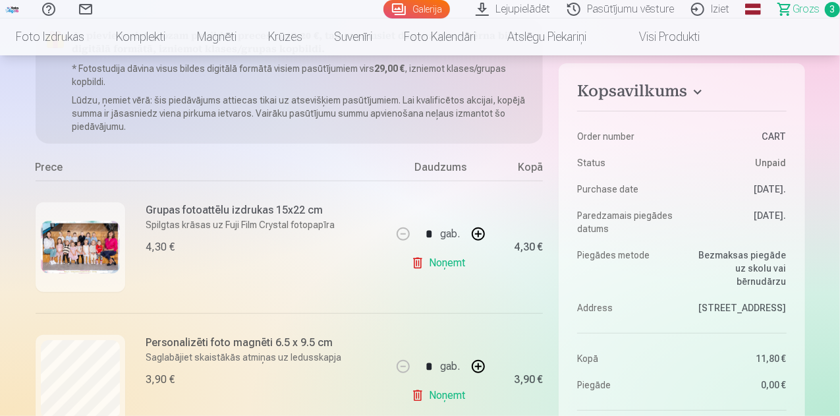
scroll to position [117, 0]
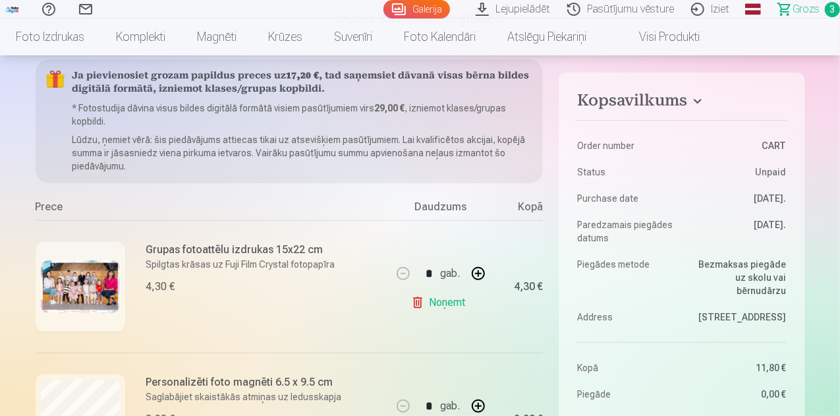
click at [383, 17] on link "Galerija" at bounding box center [416, 9] width 67 height 18
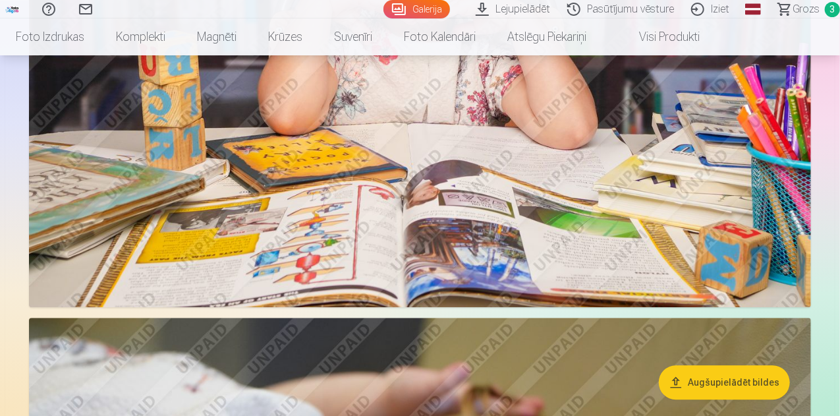
scroll to position [1575, 0]
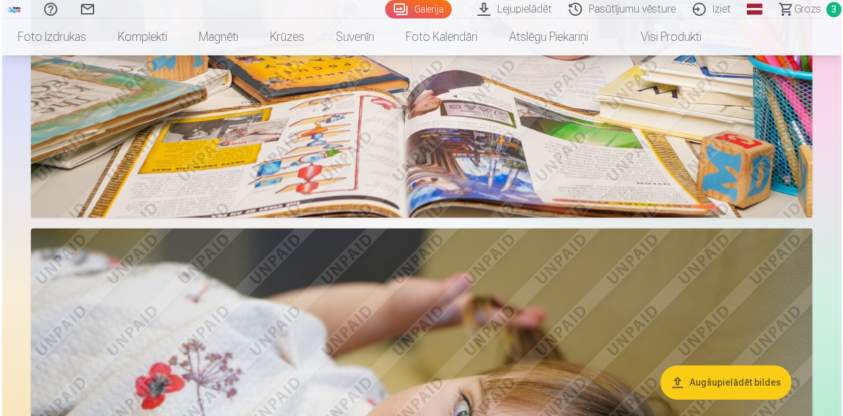
scroll to position [1671, 0]
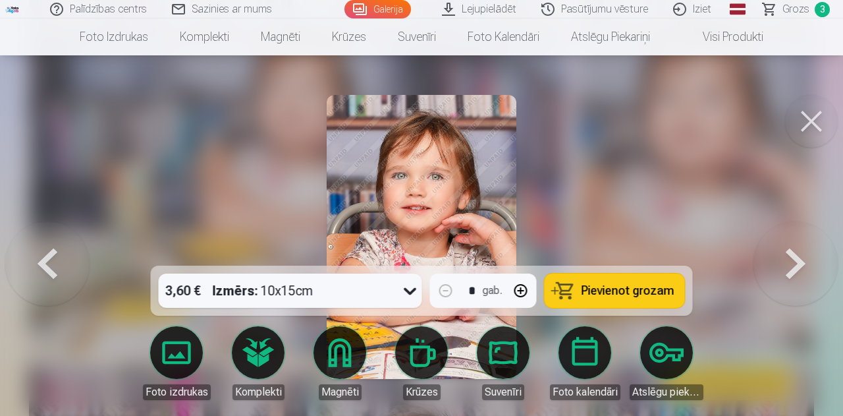
click at [627, 292] on span "Pievienot grozam" at bounding box center [627, 290] width 93 height 12
click at [811, 115] on button at bounding box center [811, 121] width 53 height 53
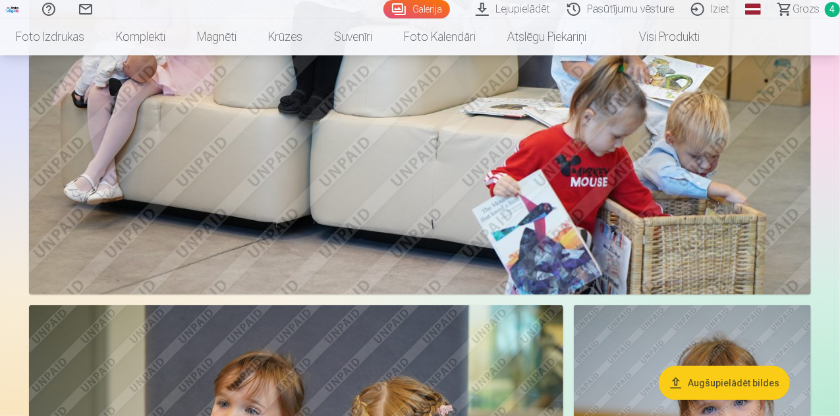
scroll to position [2652, 0]
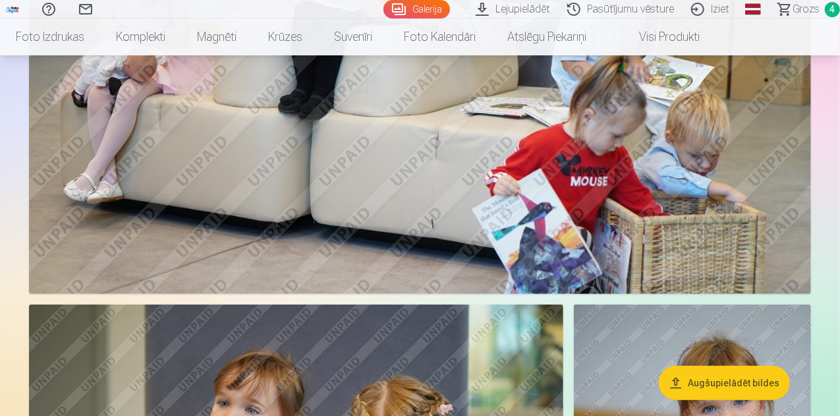
click at [797, 11] on span "Grozs" at bounding box center [805, 9] width 27 height 16
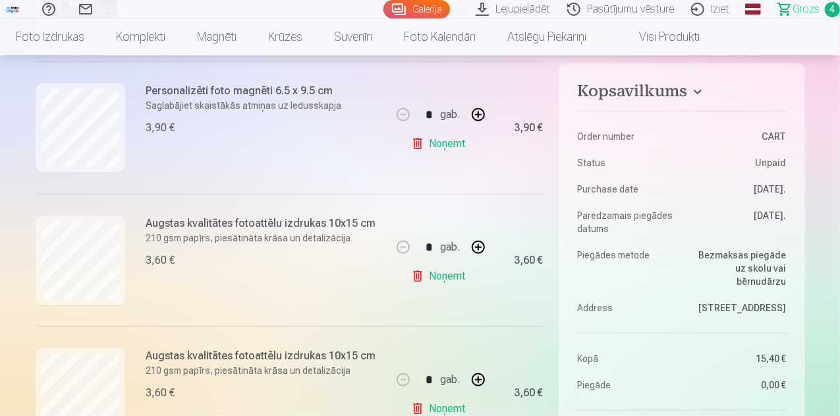
scroll to position [342, 0]
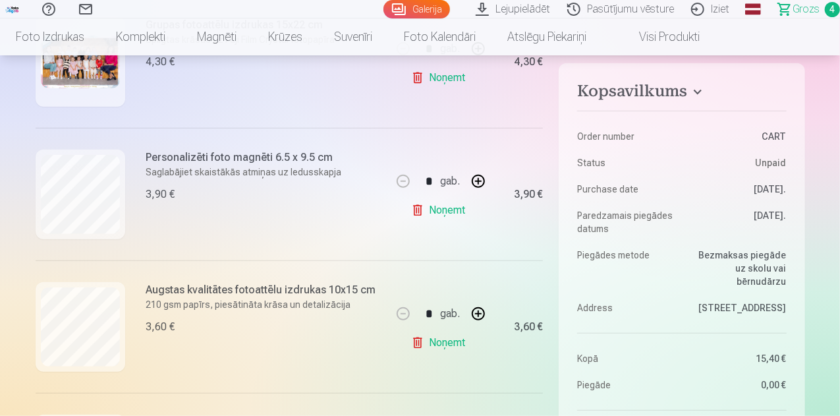
click at [383, 2] on link "Galerija" at bounding box center [416, 9] width 67 height 18
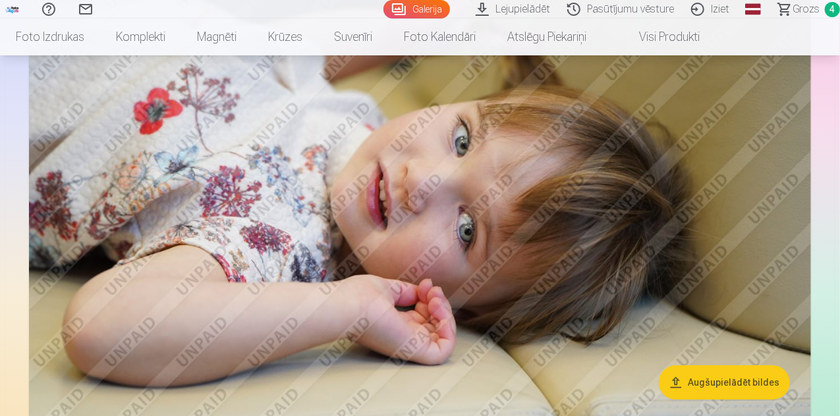
scroll to position [1936, 0]
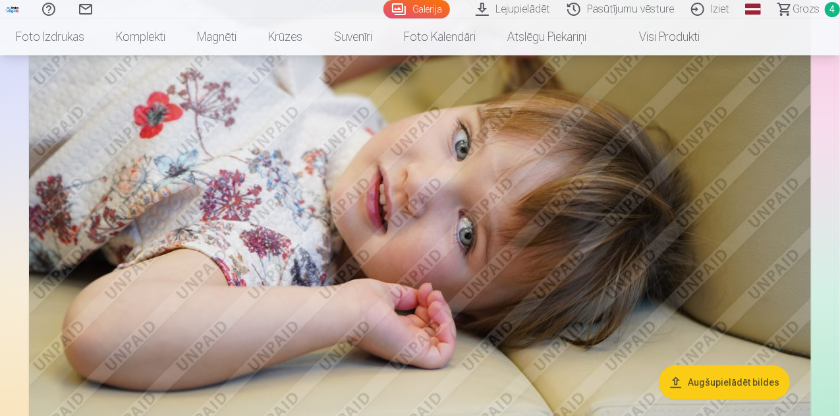
click at [802, 9] on span "Grozs" at bounding box center [805, 9] width 27 height 16
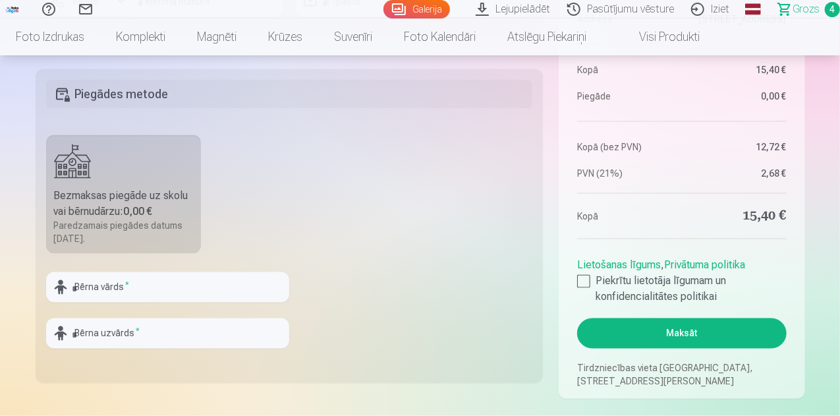
scroll to position [1038, 0]
click at [581, 279] on div at bounding box center [583, 280] width 13 height 13
click at [634, 326] on button "Maksāt" at bounding box center [681, 332] width 209 height 30
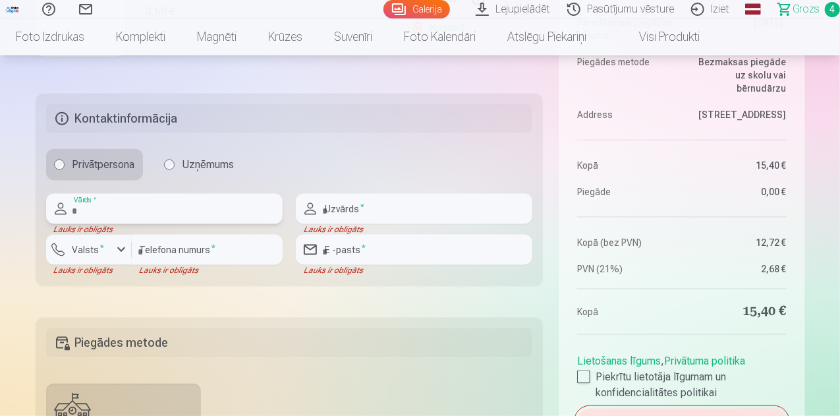
click at [155, 201] on input "text" at bounding box center [164, 209] width 236 height 30
type input "*****"
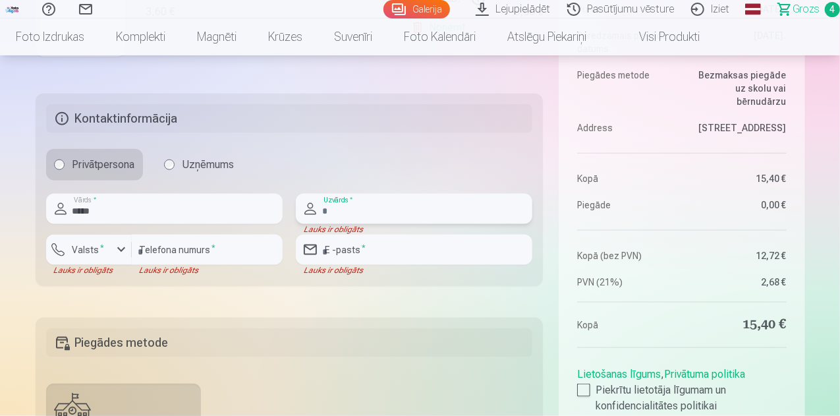
click at [351, 217] on input "text" at bounding box center [414, 209] width 236 height 30
type input "*******"
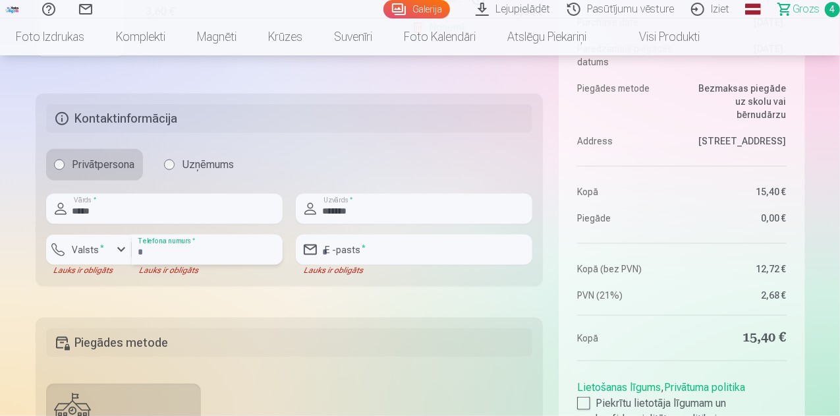
click at [192, 254] on input "number" at bounding box center [207, 249] width 151 height 30
type input "********"
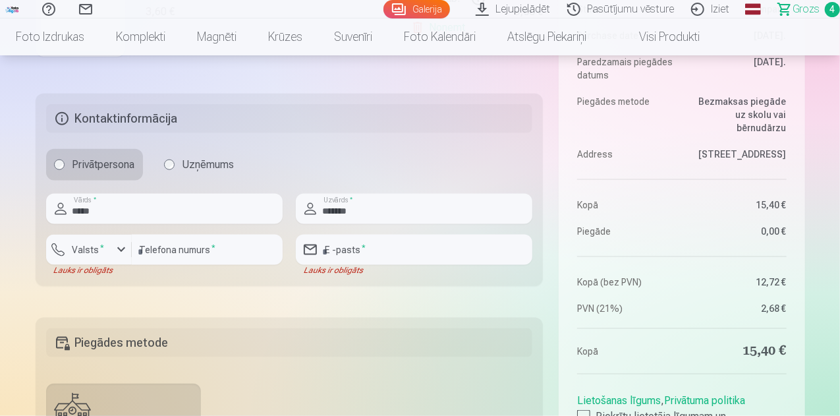
click at [357, 265] on div "Lauks ir obligāts" at bounding box center [414, 270] width 236 height 11
click at [373, 251] on input "email" at bounding box center [414, 249] width 236 height 30
type input "**********"
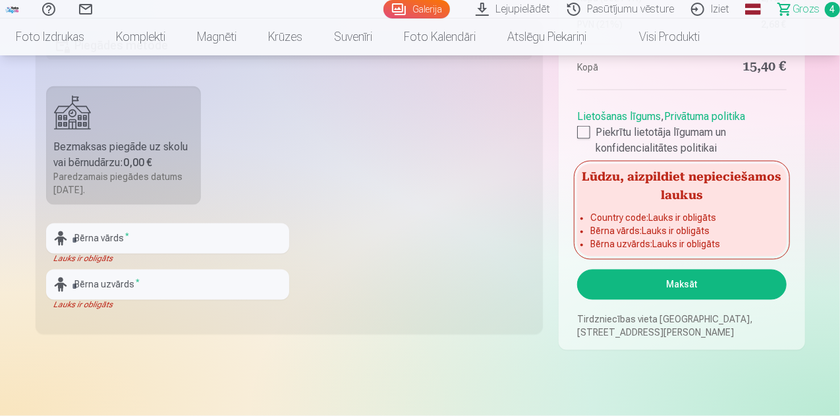
scroll to position [1086, 0]
click at [128, 238] on input "text" at bounding box center [167, 238] width 243 height 30
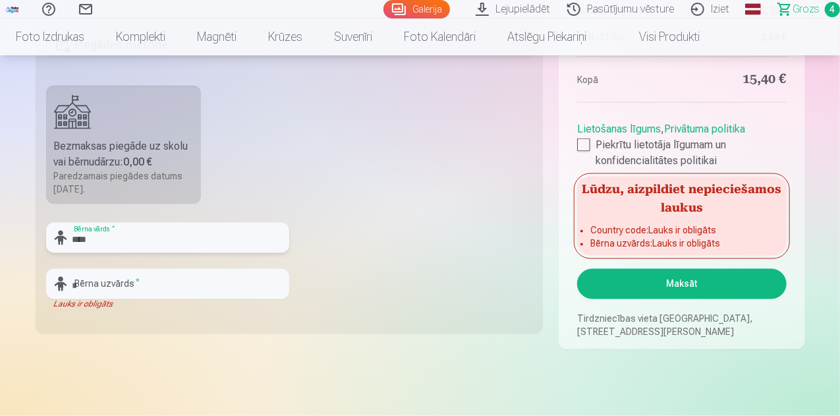
type input "****"
click at [115, 287] on input "text" at bounding box center [167, 284] width 243 height 30
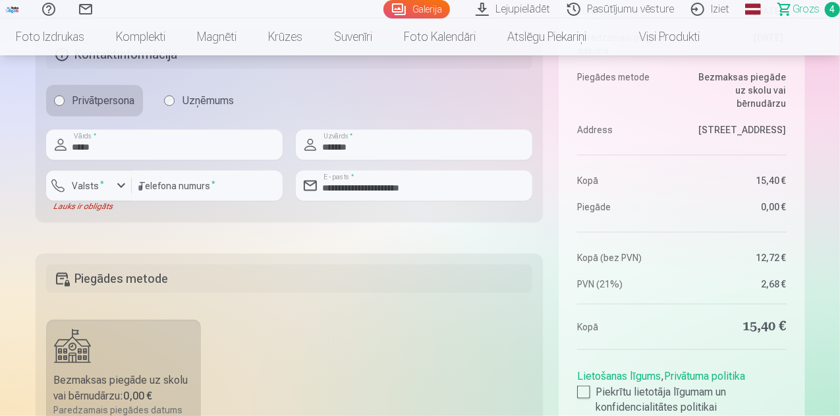
scroll to position [797, 0]
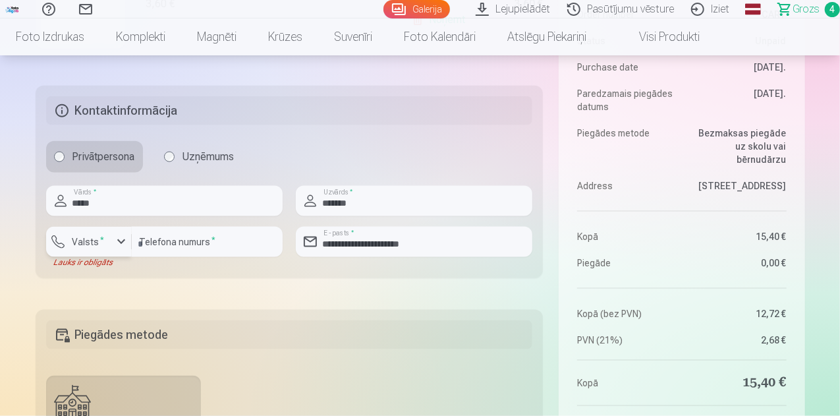
click at [119, 242] on div "button" at bounding box center [121, 242] width 16 height 16
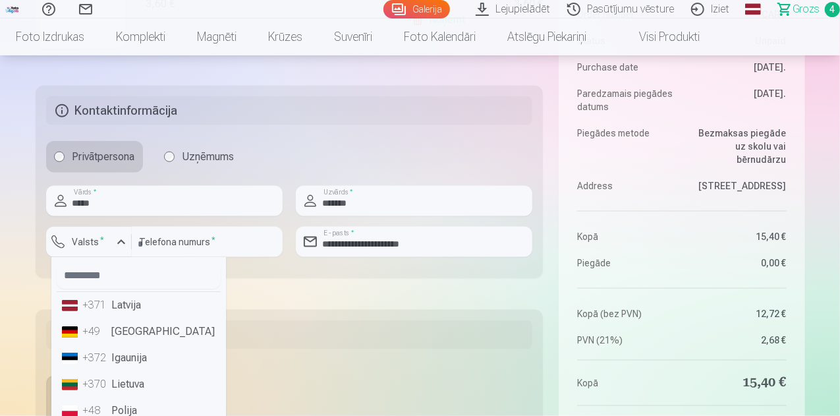
click at [121, 310] on li "+371 Latvija" at bounding box center [139, 305] width 164 height 26
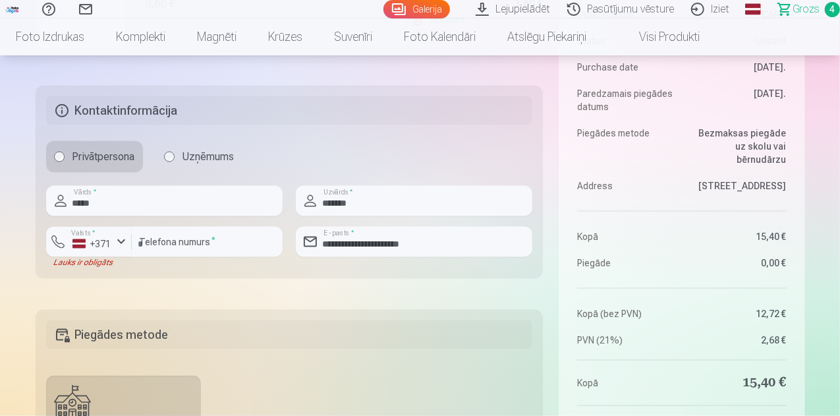
click at [555, 294] on div "Kopsavilkums Order number CART Status Unpaid Purchase date [DATE]. Paredzamais …" at bounding box center [420, 9] width 769 height 1259
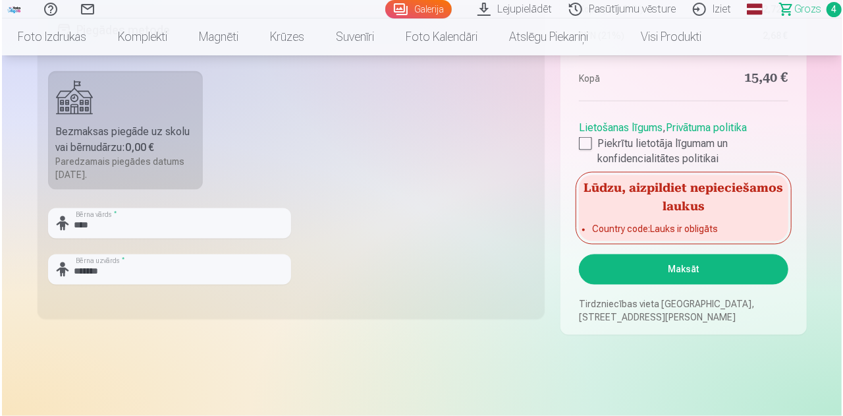
scroll to position [1104, 0]
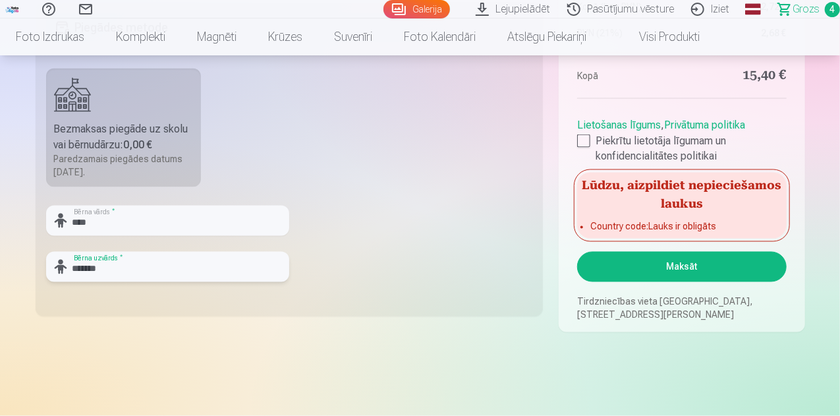
click at [200, 271] on input "*******" at bounding box center [167, 267] width 243 height 30
type input "**********"
click at [722, 264] on button "Maksāt" at bounding box center [681, 267] width 209 height 30
